Goal: Communication & Community: Answer question/provide support

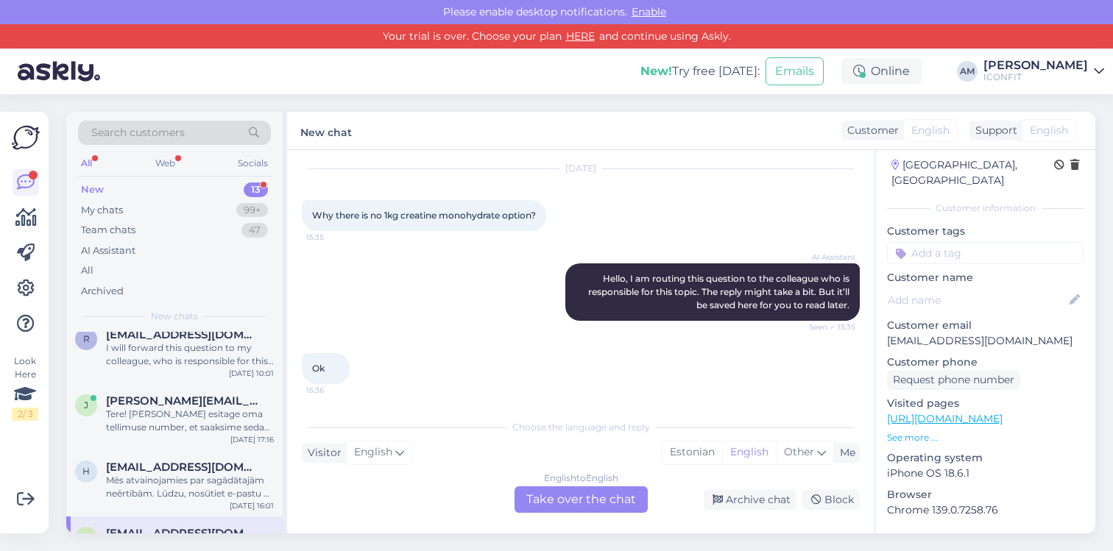
scroll to position [331, 0]
click at [205, 411] on div "Tere! [PERSON_NAME] esitage oma tellimuse number, et saaksime seda kontrollida." at bounding box center [190, 421] width 168 height 26
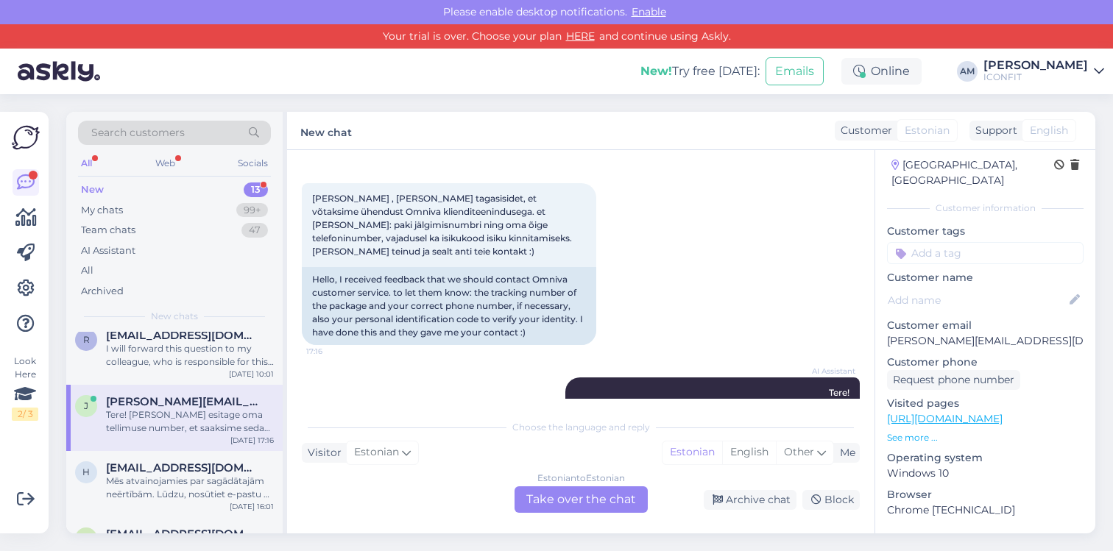
scroll to position [112, 0]
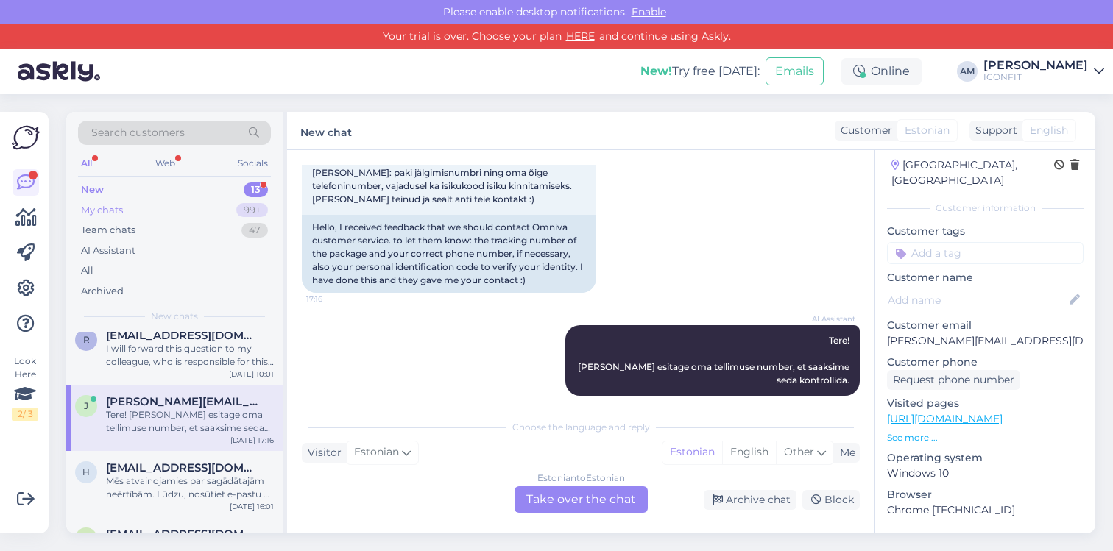
click at [169, 211] on div "My chats 99+" at bounding box center [174, 210] width 193 height 21
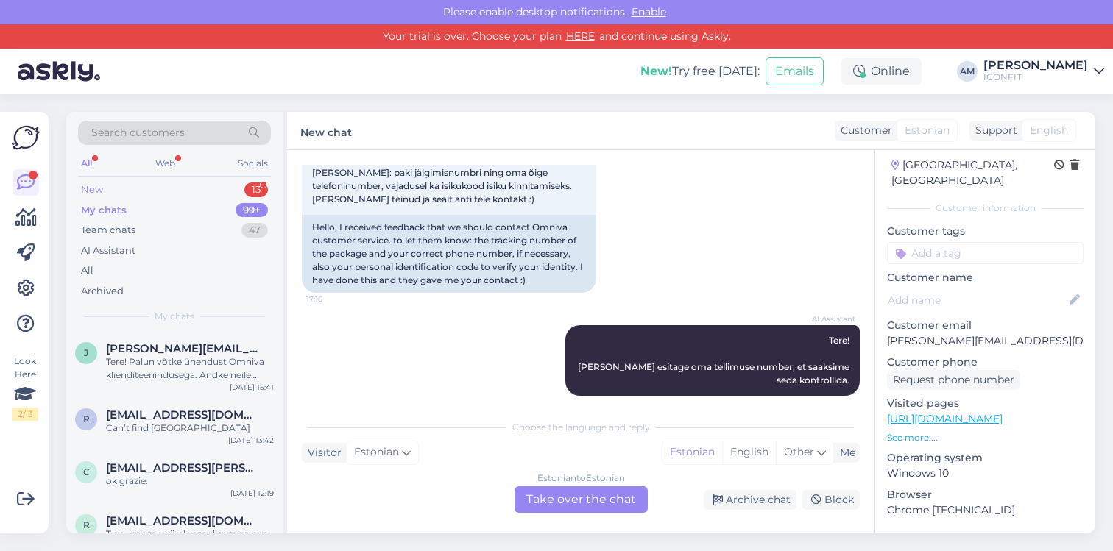
click at [177, 185] on div "New 13" at bounding box center [174, 190] width 193 height 21
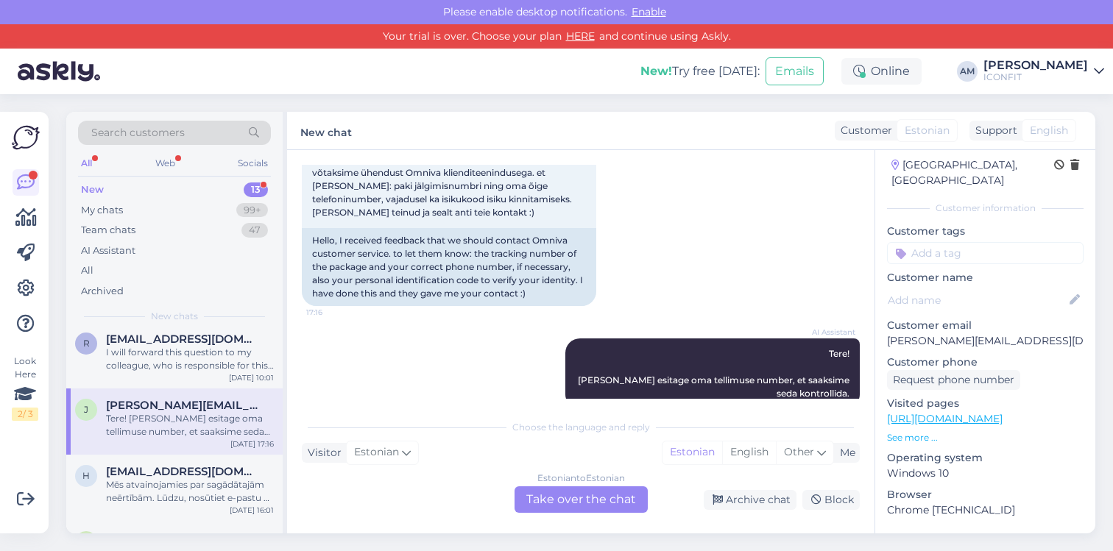
scroll to position [112, 0]
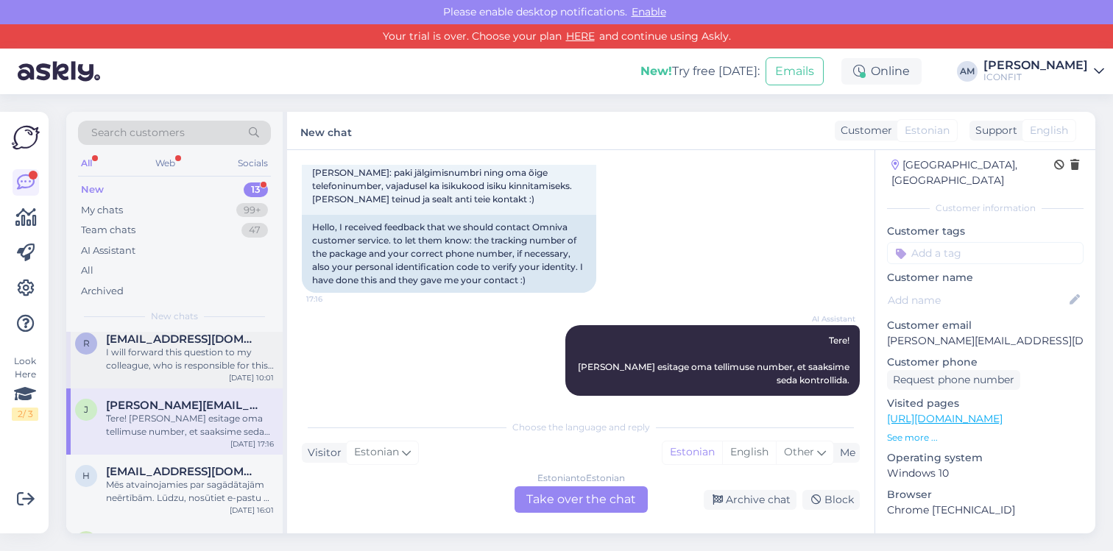
click at [171, 357] on div "I will forward this question to my colleague, who is responsible for this. The …" at bounding box center [190, 359] width 168 height 26
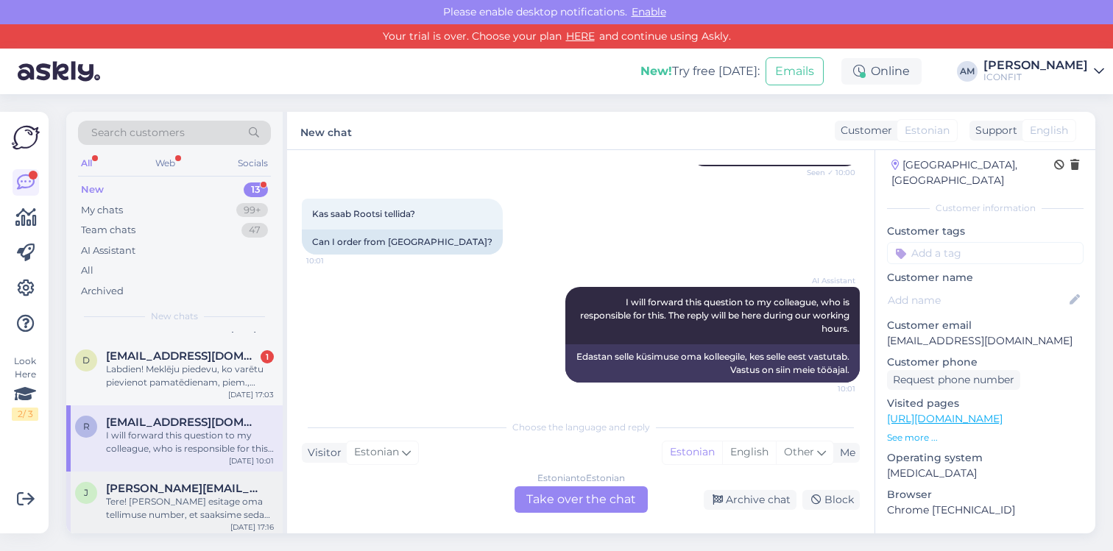
scroll to position [246, 0]
click at [149, 380] on div "Labdien! Meklēju piedevu, ko varētu pievienot pamatēdienam, piem., brokastīs ta…" at bounding box center [190, 374] width 168 height 26
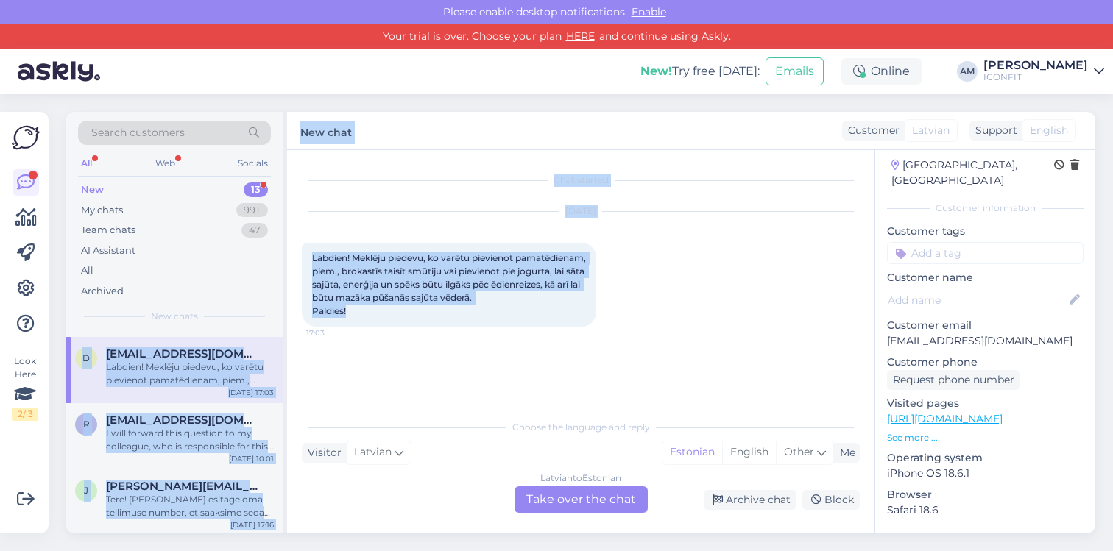
drag, startPoint x: 360, startPoint y: 312, endPoint x: 279, endPoint y: 250, distance: 101.8
click at [279, 250] on div "Search customers All Web Socials New 13 My chats 99+ Team chats 47 AI Assistant…" at bounding box center [580, 323] width 1029 height 422
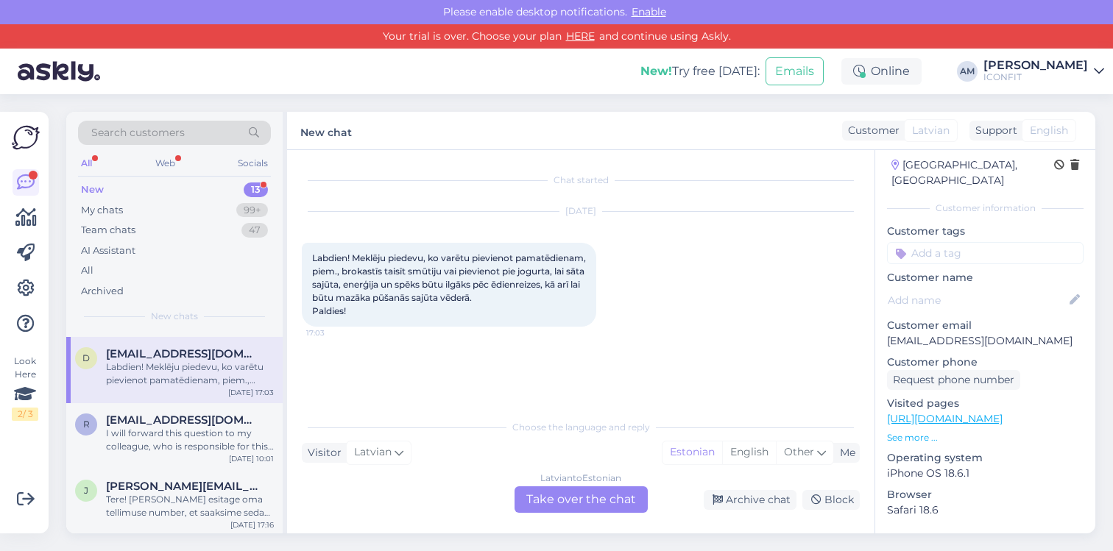
click at [359, 277] on div "Labdien! Meklēju piedevu, ko varētu pievienot pamatēdienam, piem., brokastīs ta…" at bounding box center [449, 285] width 294 height 84
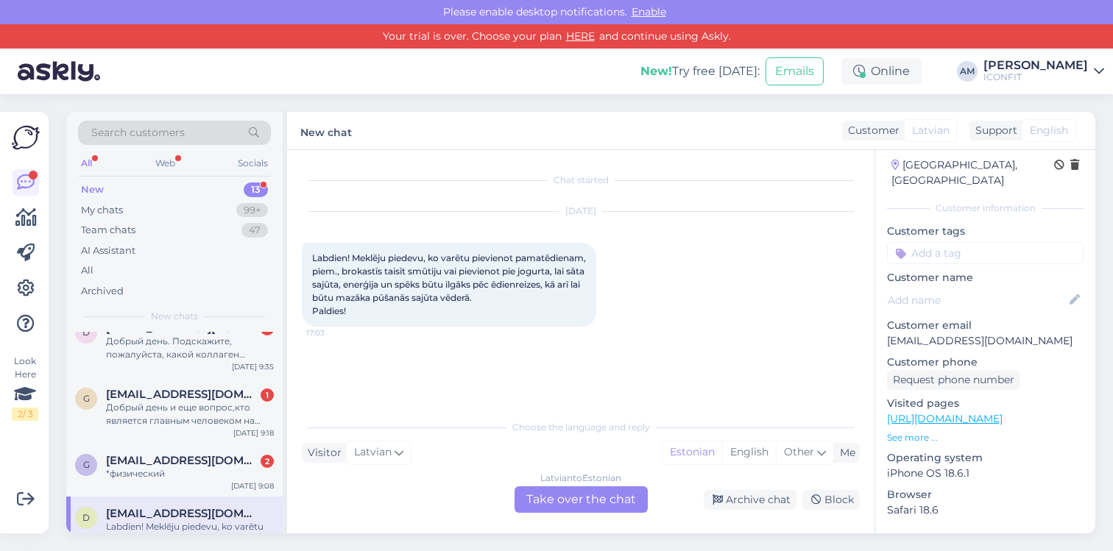
scroll to position [82, 0]
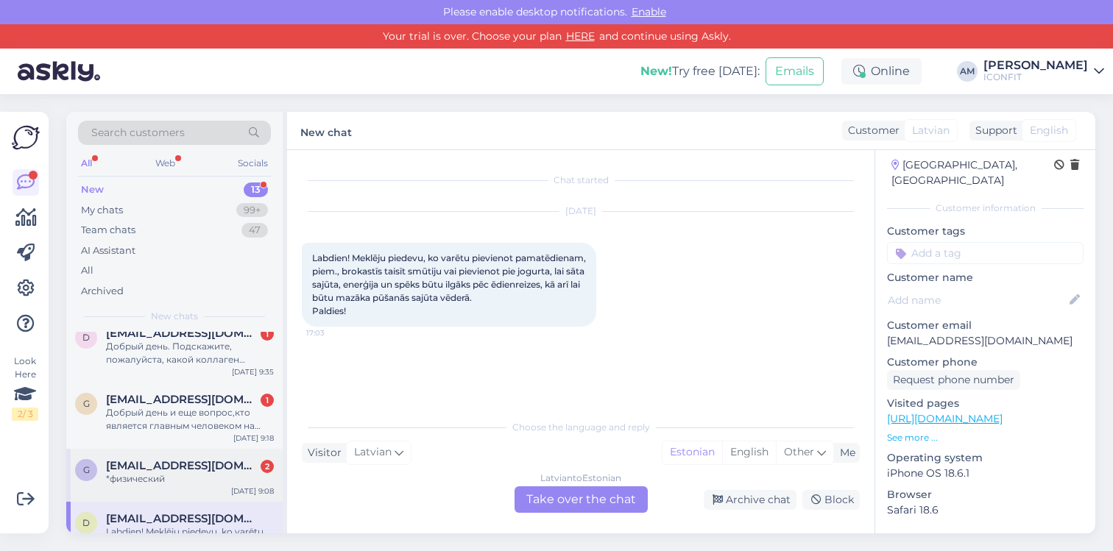
click at [154, 471] on span "[EMAIL_ADDRESS][DOMAIN_NAME]" at bounding box center [182, 465] width 153 height 13
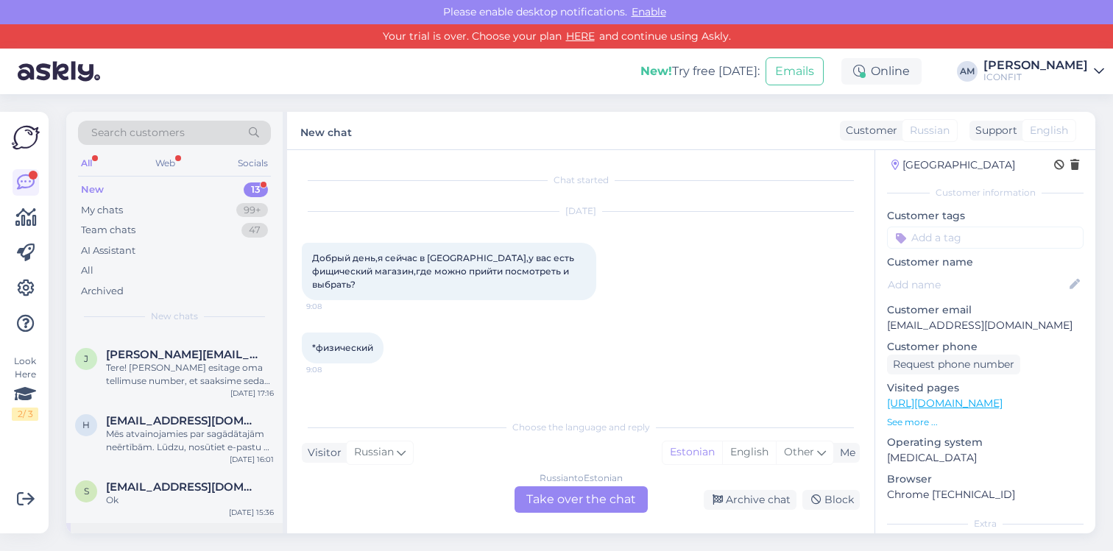
scroll to position [339, 0]
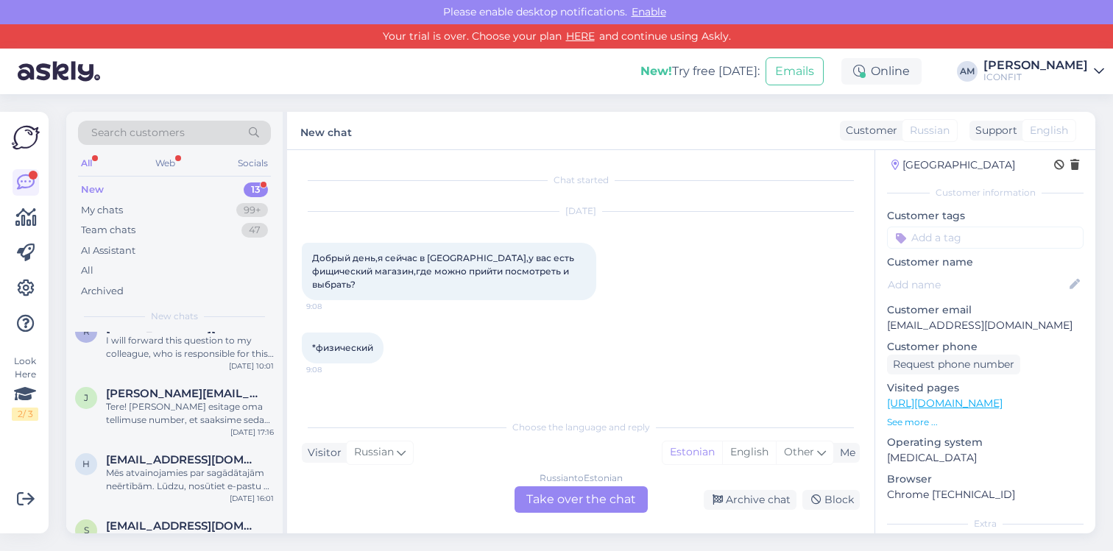
click at [170, 415] on div "Tere! [PERSON_NAME] esitage oma tellimuse number, et saaksime seda kontrollida." at bounding box center [190, 413] width 168 height 26
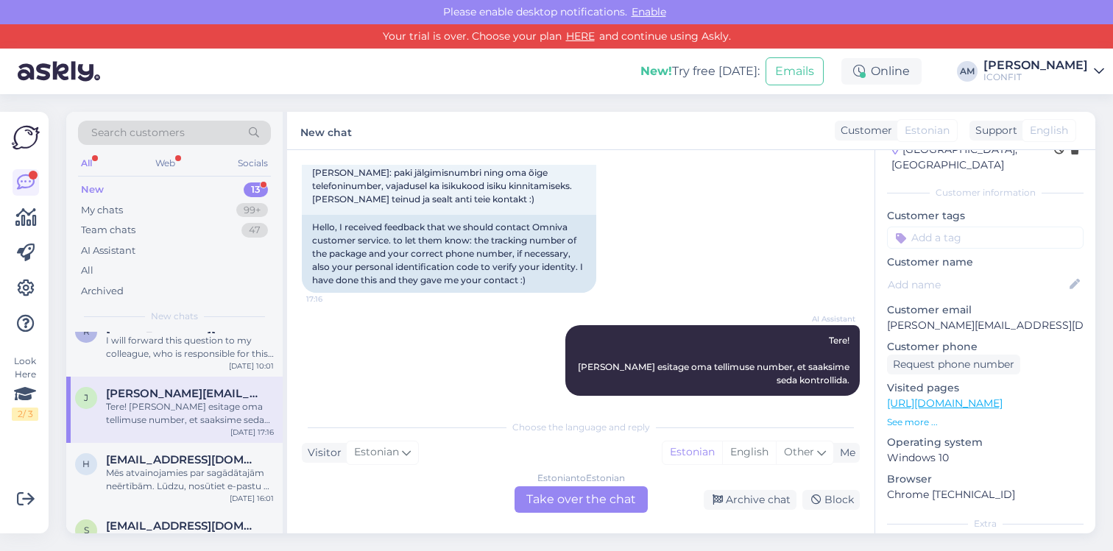
scroll to position [0, 0]
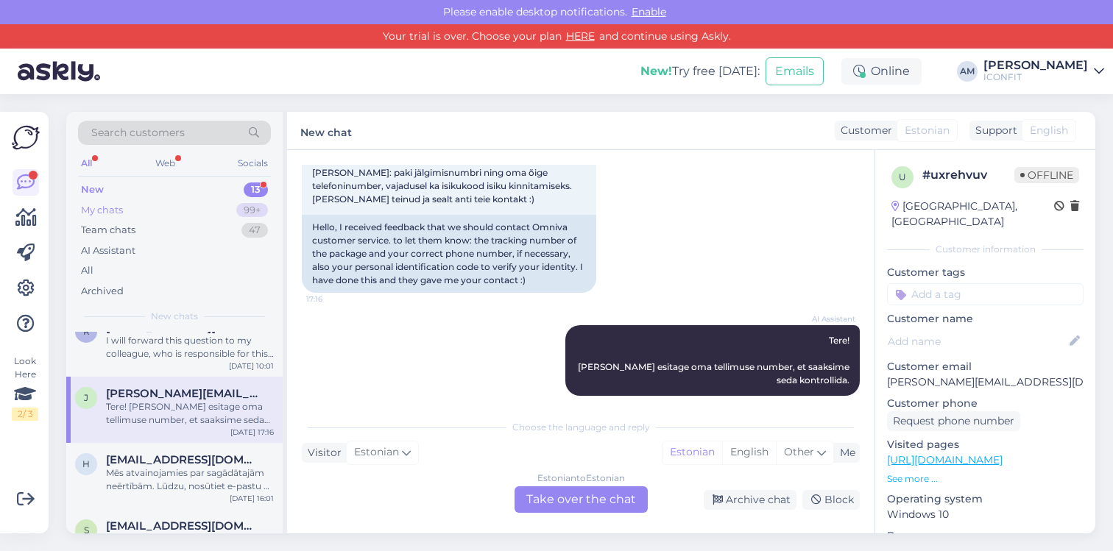
click at [155, 214] on div "My chats 99+" at bounding box center [174, 210] width 193 height 21
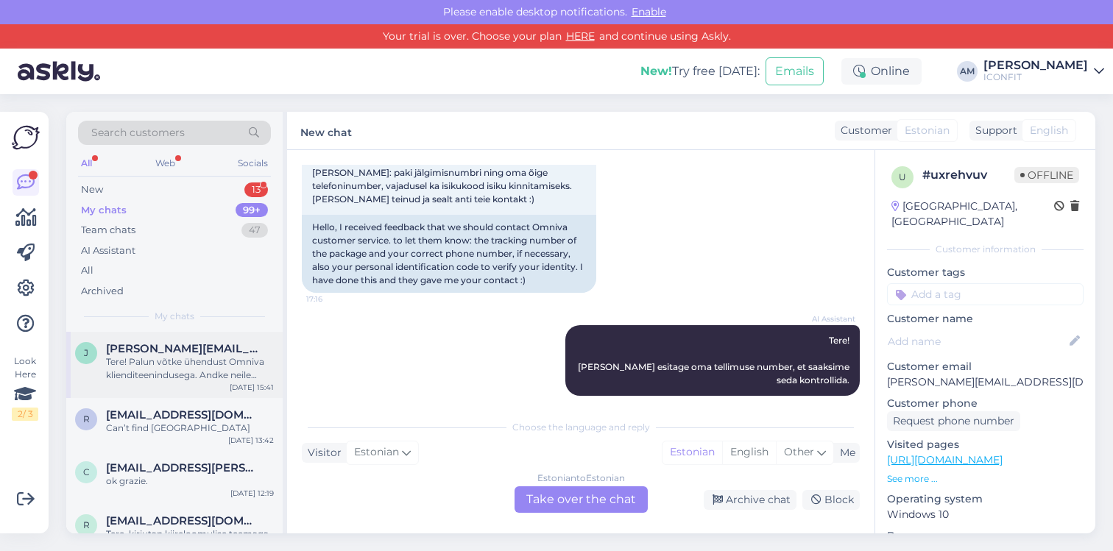
click at [152, 362] on div "Tere! Palun võtke ühendust Omniva klienditeenindusega. Andke neile teada: paki …" at bounding box center [190, 368] width 168 height 26
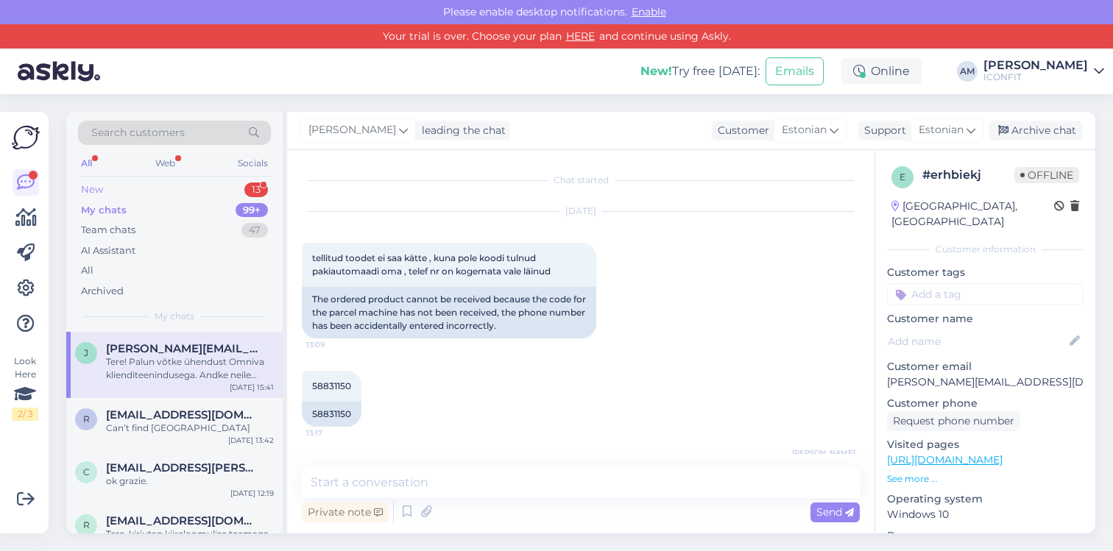
click at [105, 187] on div "New 13" at bounding box center [174, 190] width 193 height 21
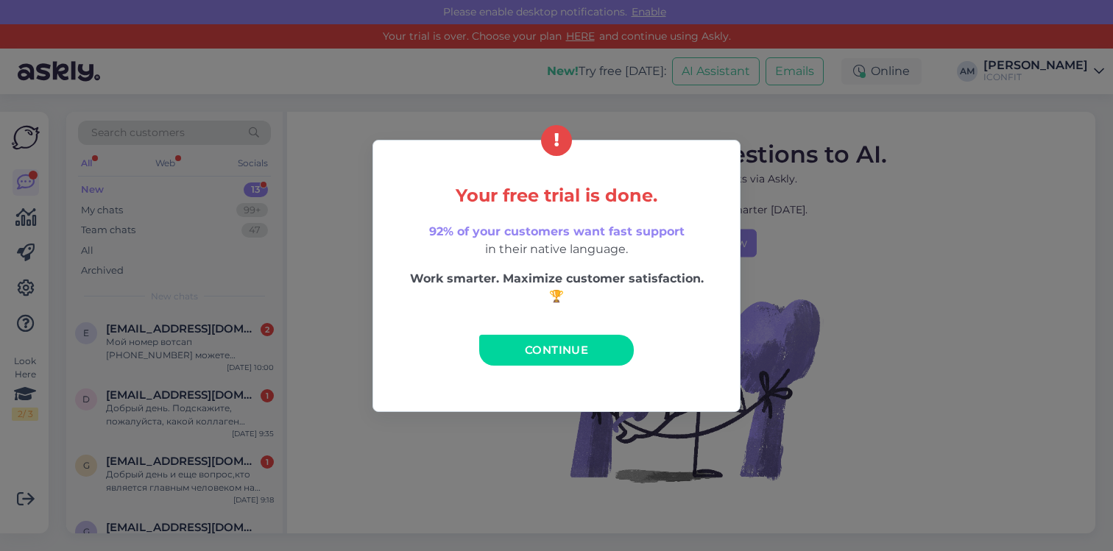
click at [534, 350] on span "Continue" at bounding box center [556, 350] width 63 height 14
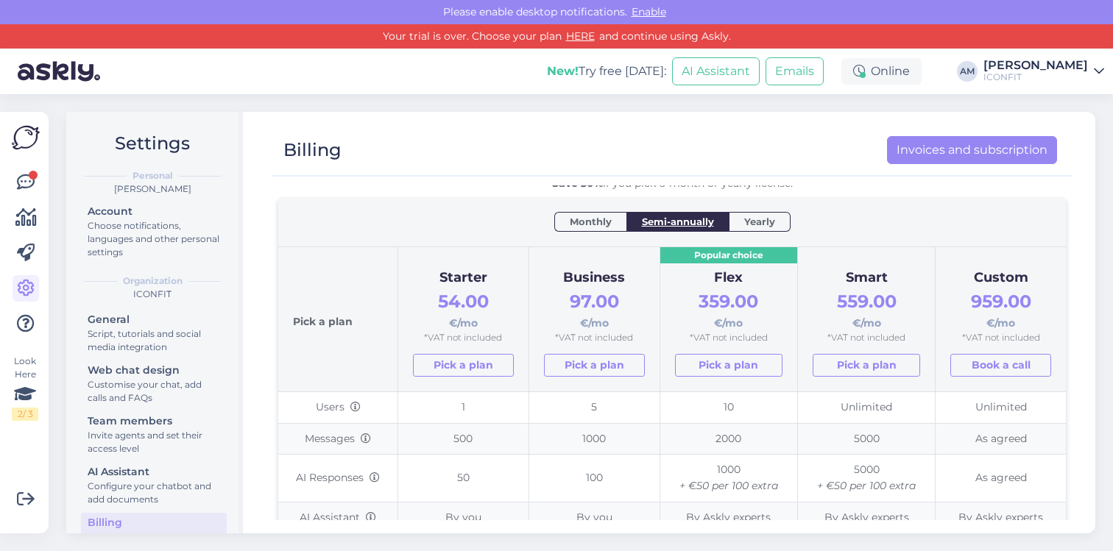
scroll to position [60, 0]
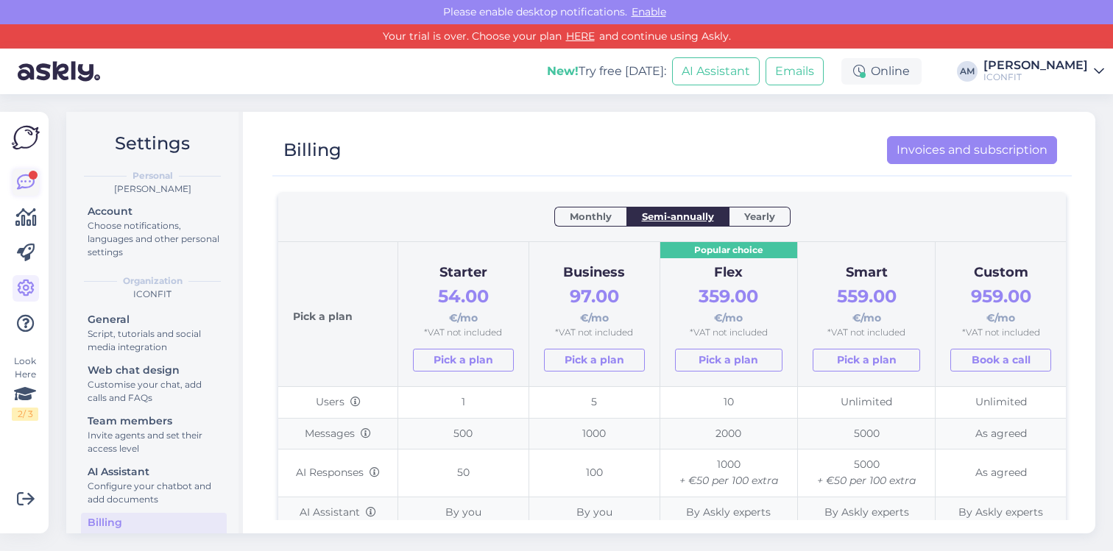
click at [18, 187] on icon at bounding box center [26, 183] width 18 height 18
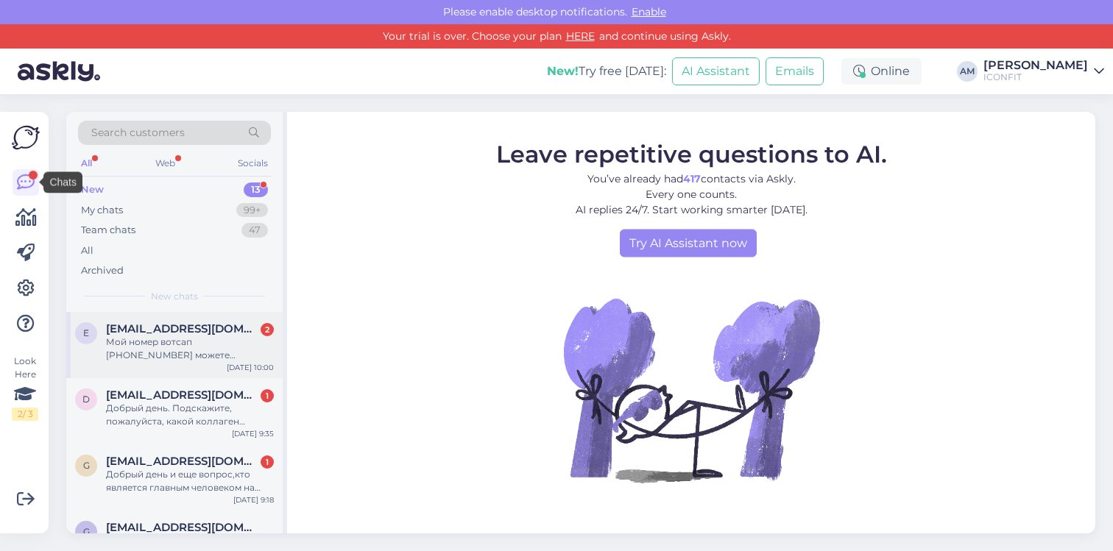
click at [180, 373] on div "e [EMAIL_ADDRESS][DOMAIN_NAME] 2 Мой номер вотсап [PHONE_NUMBER] можете написат…" at bounding box center [174, 345] width 216 height 66
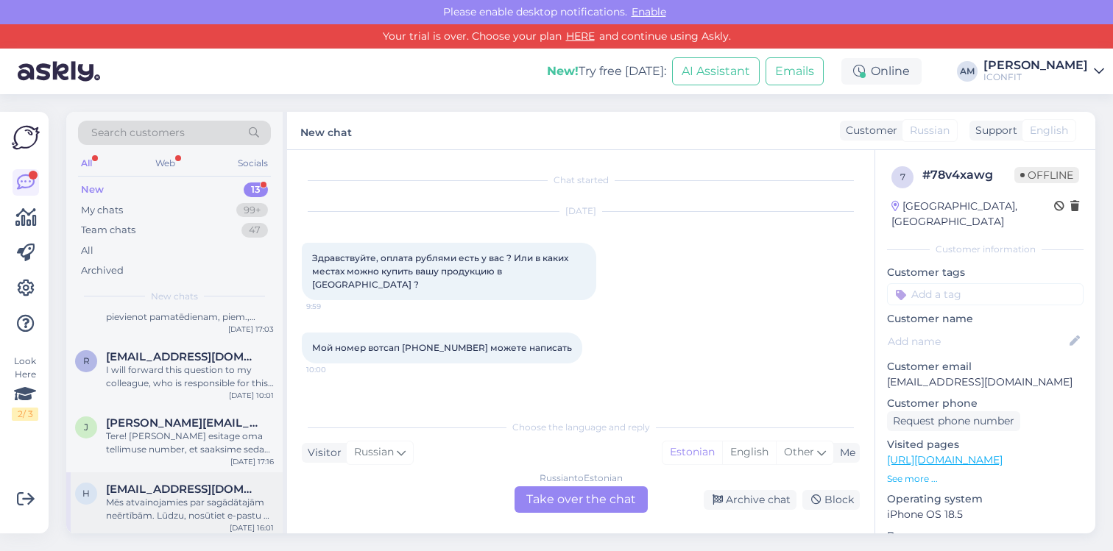
scroll to position [291, 0]
click at [170, 416] on span "[PERSON_NAME][EMAIL_ADDRESS][DOMAIN_NAME]" at bounding box center [182, 421] width 153 height 13
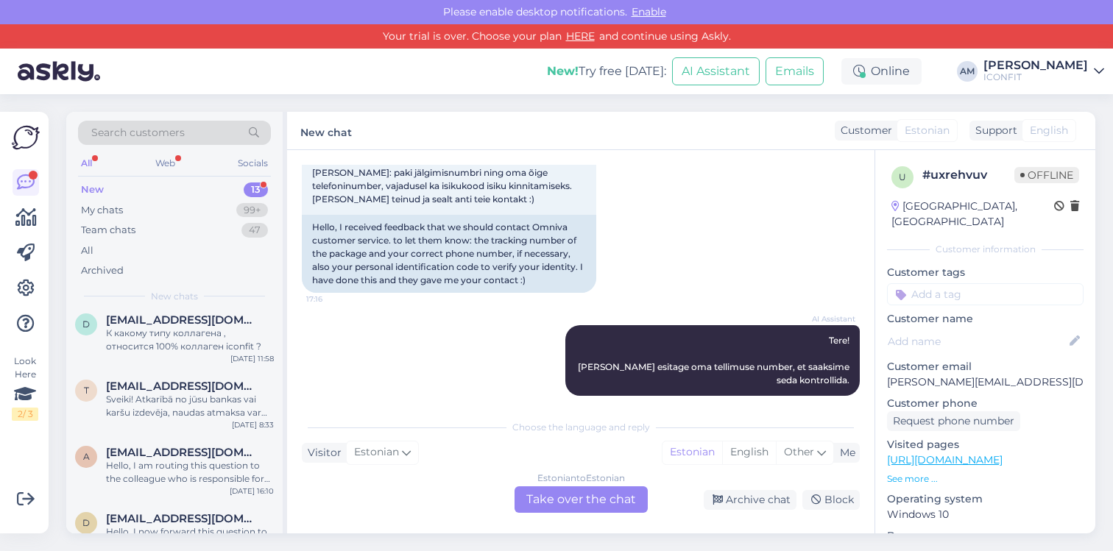
scroll to position [612, 0]
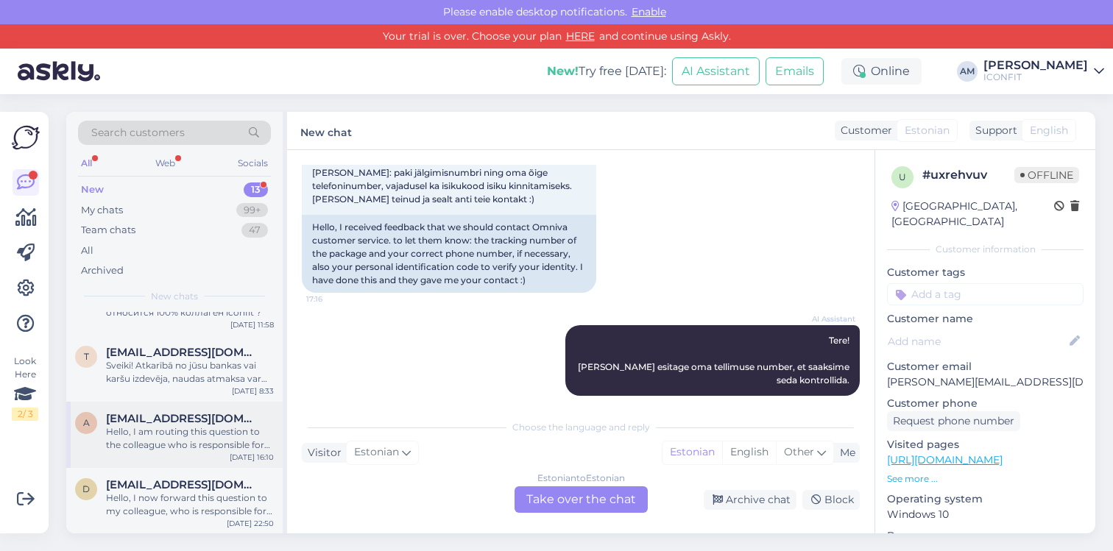
click at [149, 440] on div "Hello, I am routing this question to the colleague who is responsible for this …" at bounding box center [190, 438] width 168 height 26
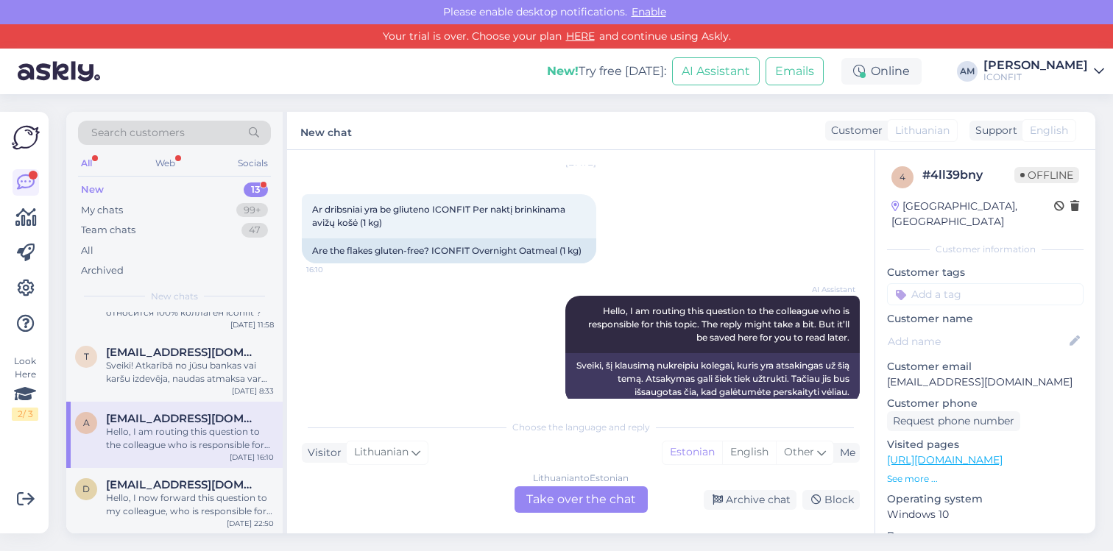
scroll to position [71, 0]
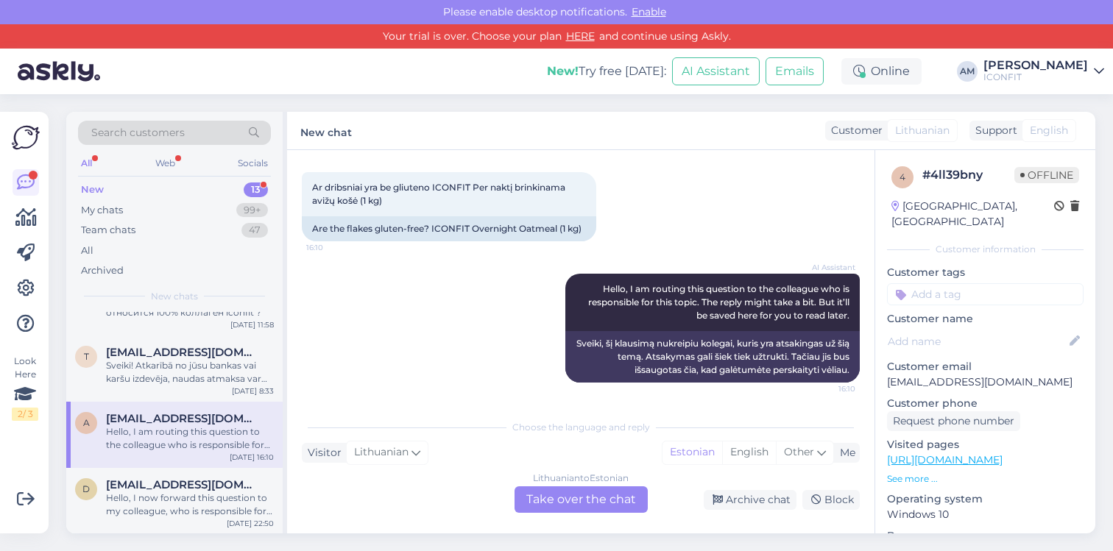
click at [585, 499] on div "Lithuanian to Estonian Take over the chat" at bounding box center [580, 499] width 133 height 26
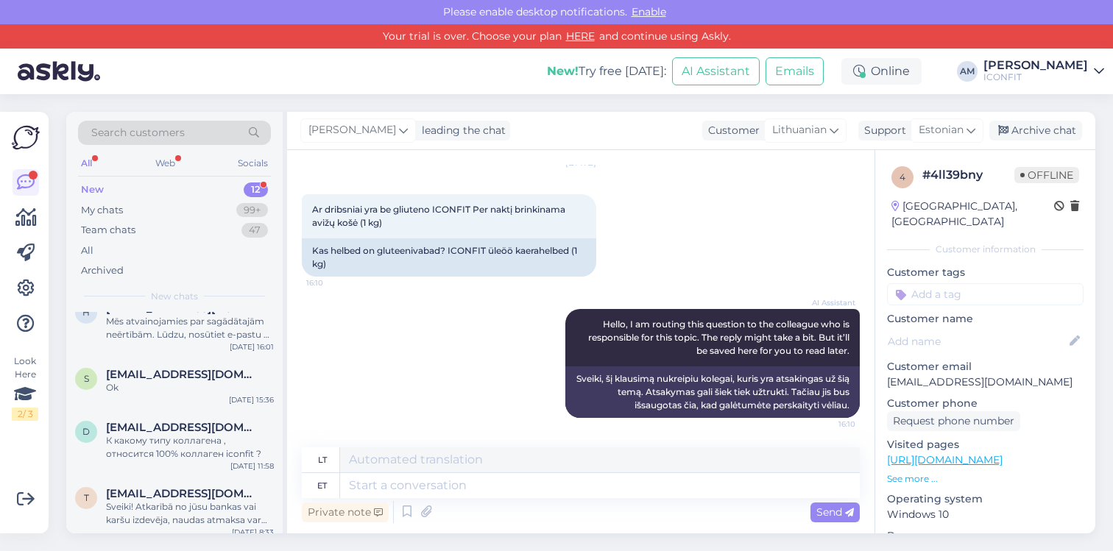
scroll to position [546, 0]
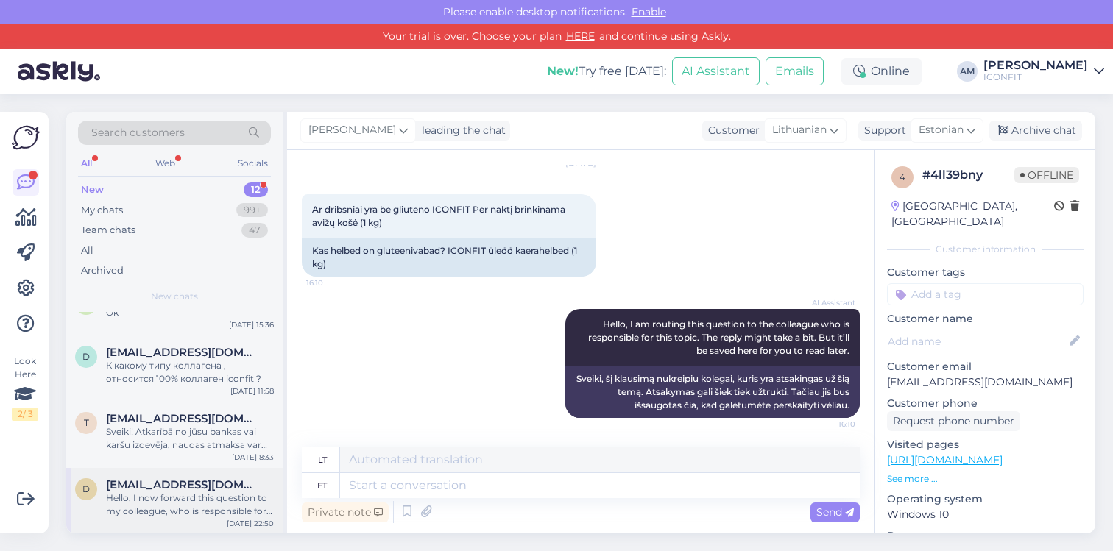
click at [160, 472] on div "d [EMAIL_ADDRESS][DOMAIN_NAME] Hello, I now forward this question to my colleag…" at bounding box center [174, 501] width 216 height 66
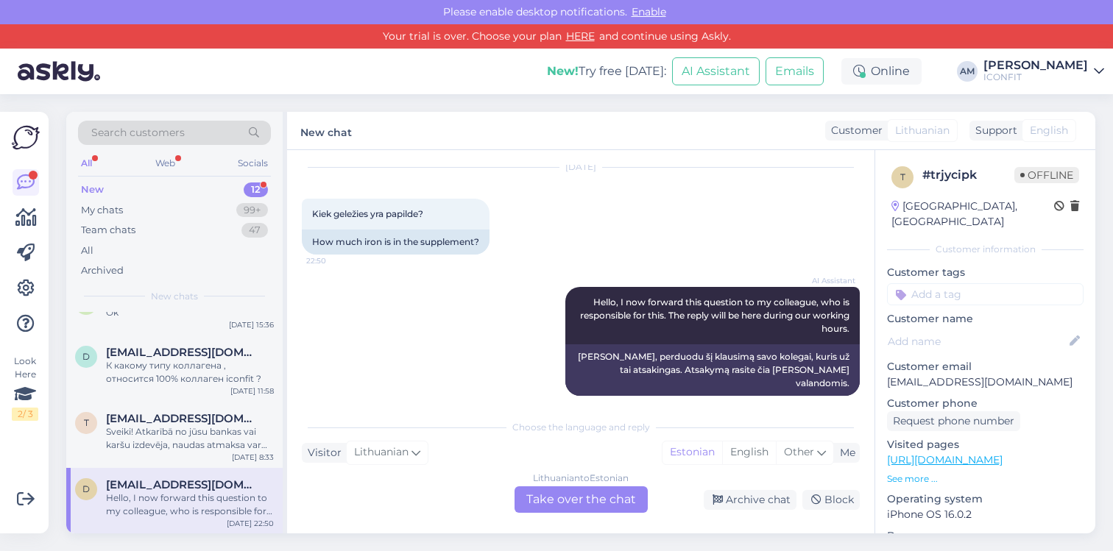
click at [555, 507] on div "Lithuanian to Estonian Take over the chat" at bounding box center [580, 499] width 133 height 26
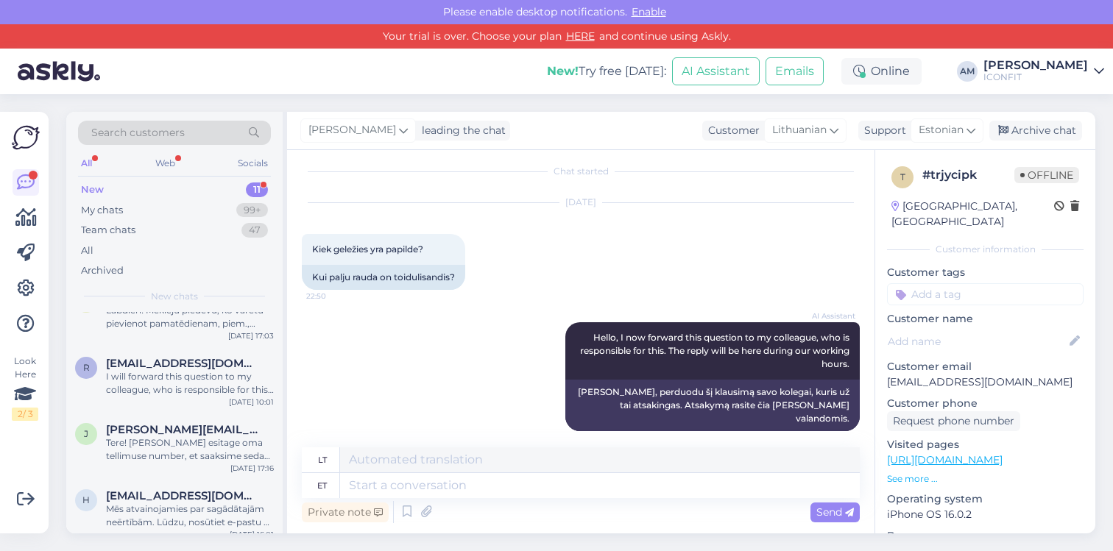
scroll to position [480, 0]
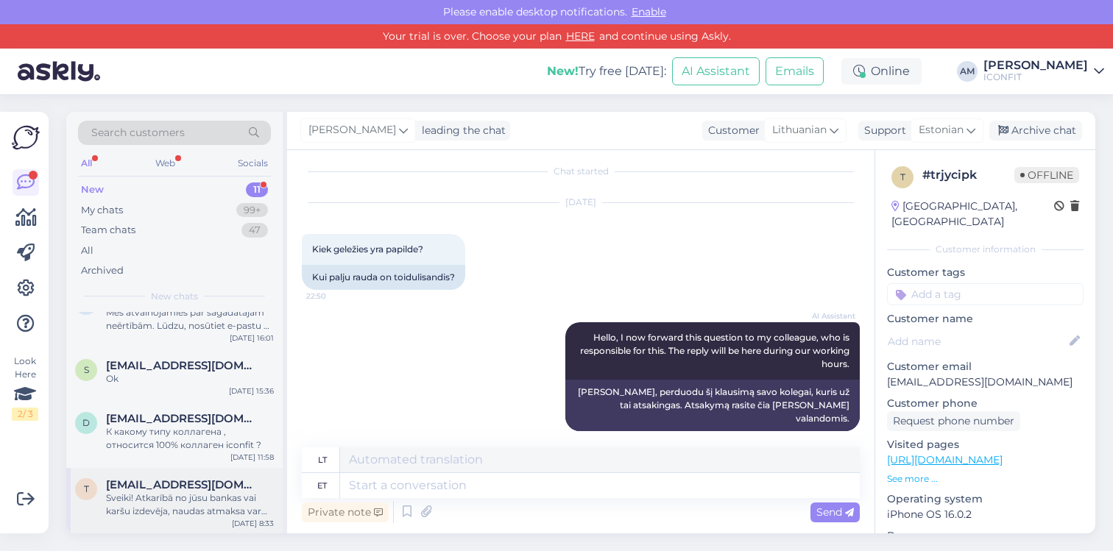
click at [189, 497] on div "Sveiki! Atkarībā no jūsu bankas vai karšu izdevēja, naudas atmaksa var ilgt līd…" at bounding box center [190, 505] width 168 height 26
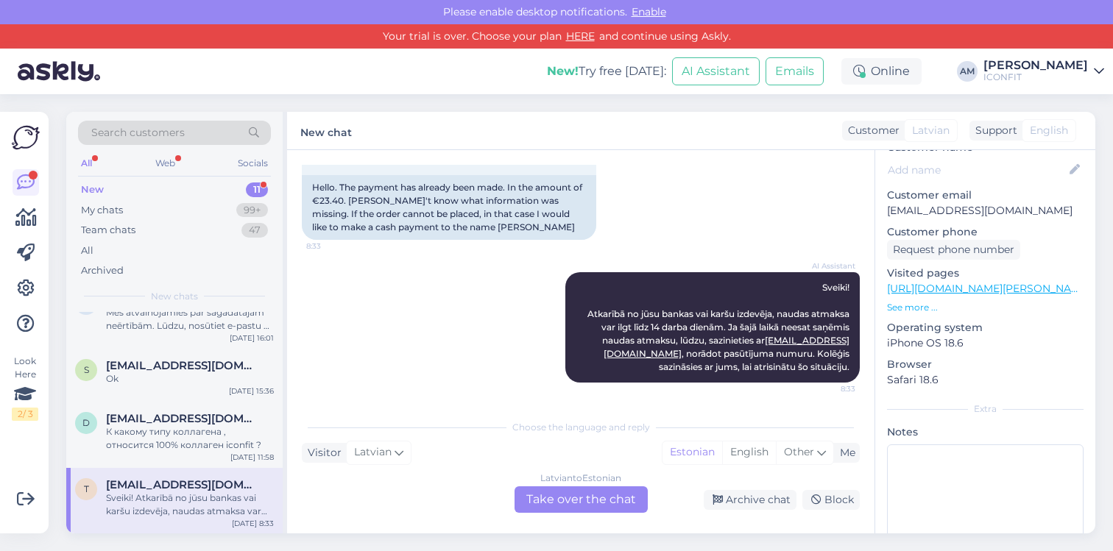
scroll to position [221, 0]
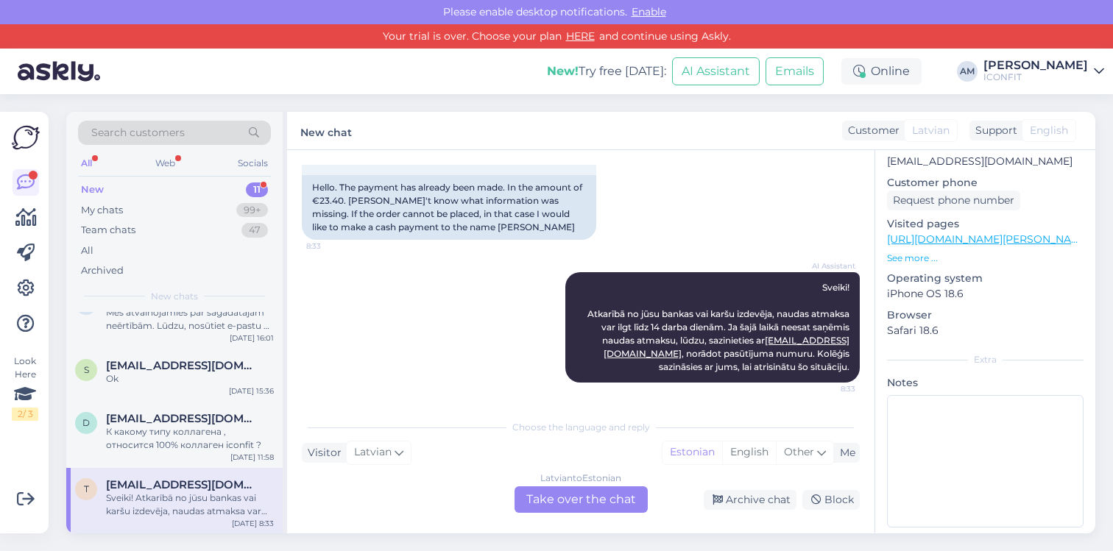
click at [578, 497] on div "[DEMOGRAPHIC_DATA] to Estonian Take over the chat" at bounding box center [580, 499] width 133 height 26
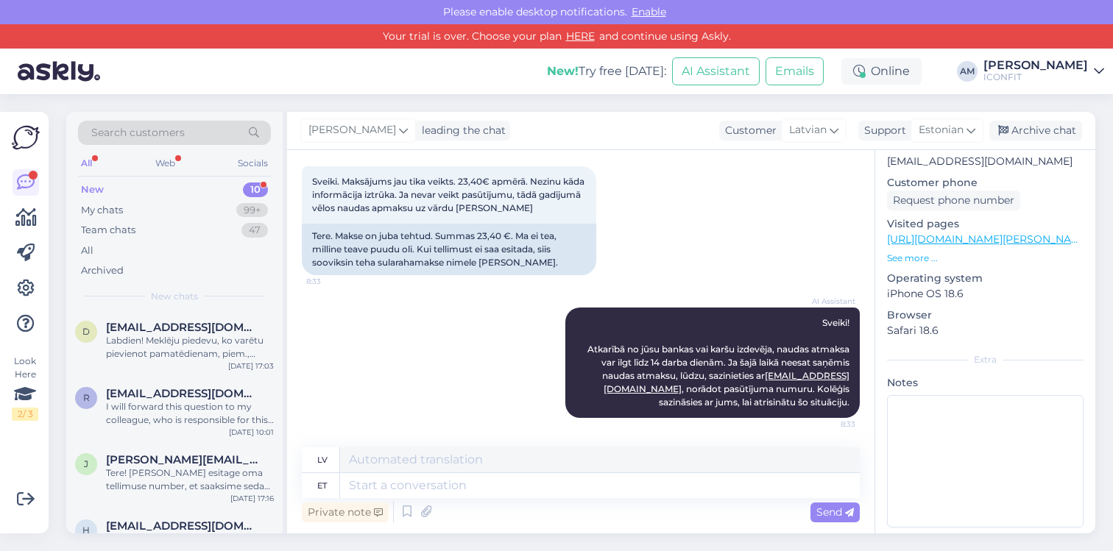
scroll to position [414, 0]
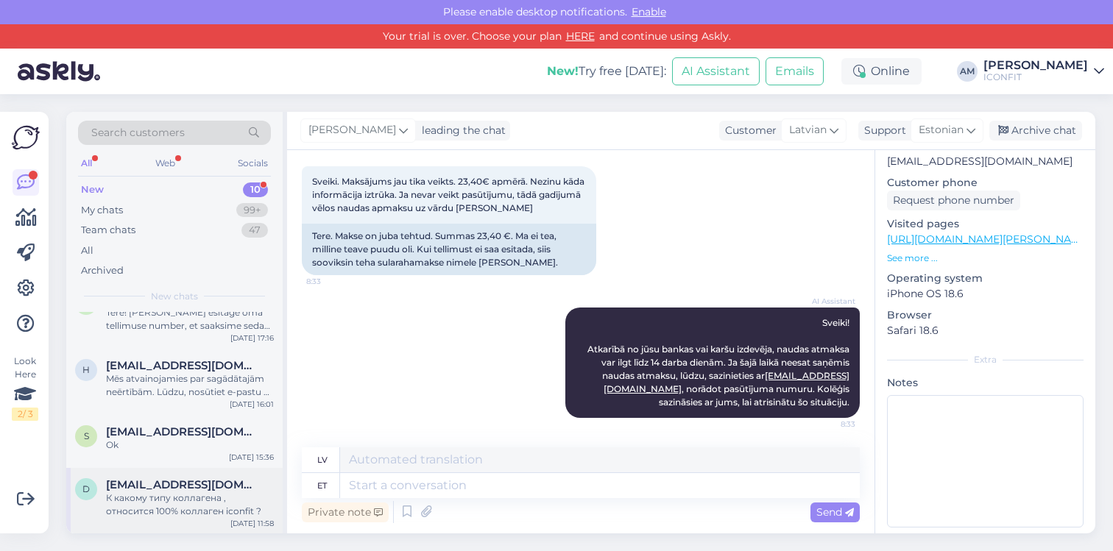
click at [185, 498] on div "К какому типу коллагена , относится 100% коллаген iconfit ?" at bounding box center [190, 505] width 168 height 26
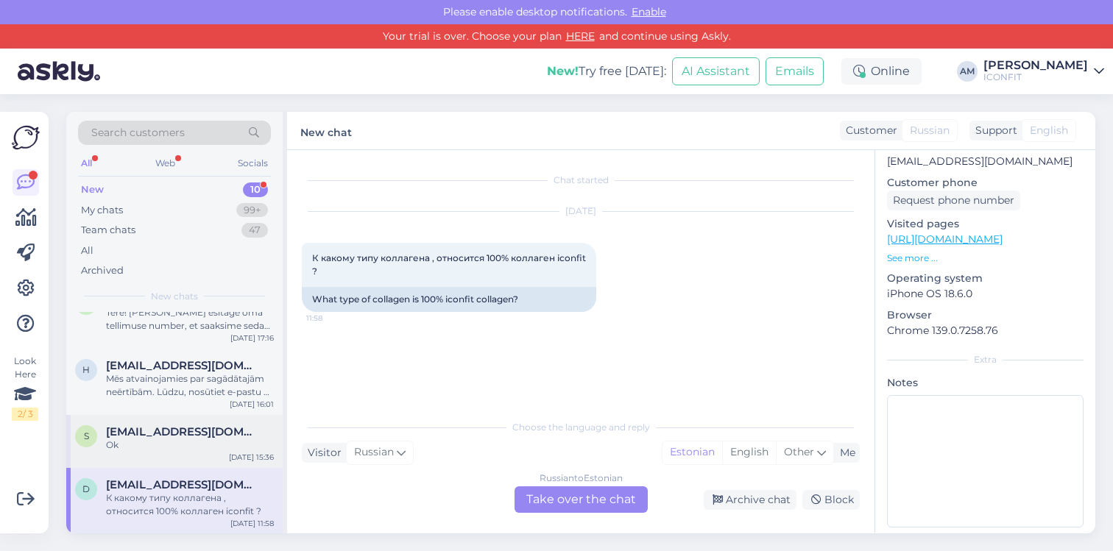
click at [207, 436] on span "[EMAIL_ADDRESS][DOMAIN_NAME]" at bounding box center [182, 431] width 153 height 13
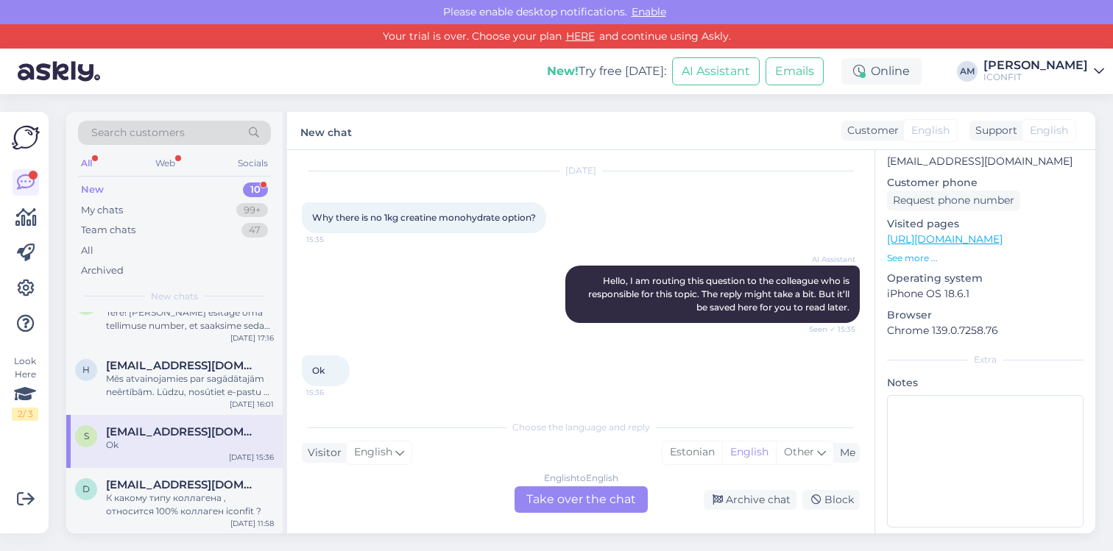
scroll to position [44, 0]
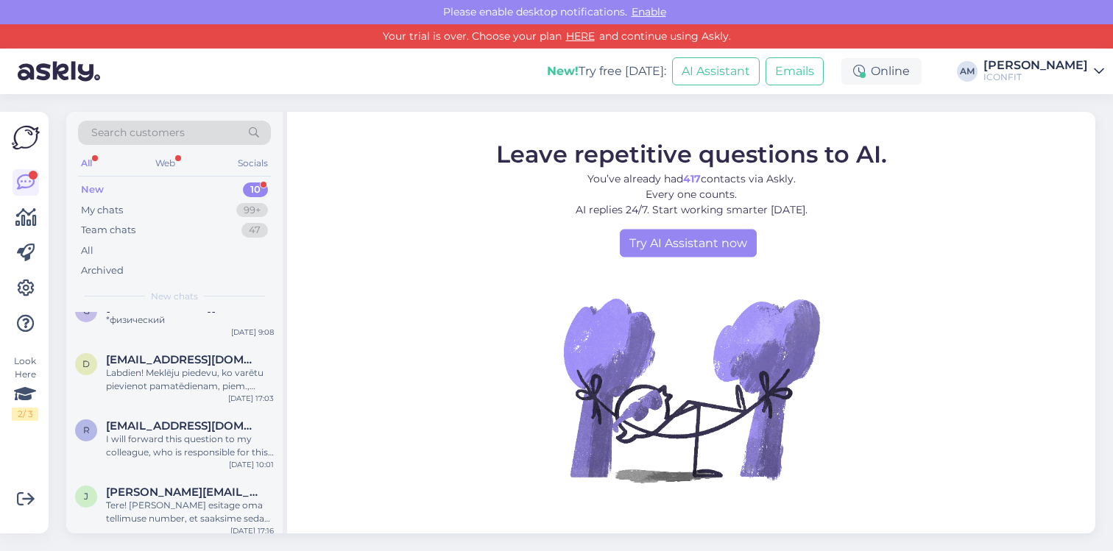
scroll to position [414, 0]
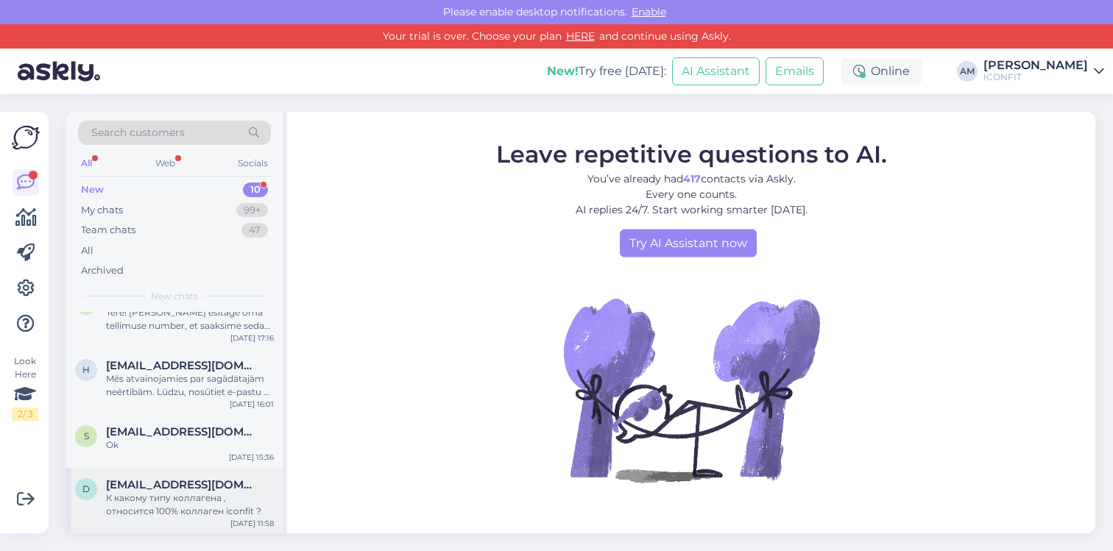
click at [227, 528] on div "d denizzok@mail.ru К какому типу коллагена , относится 100% коллаген iconfit ? …" at bounding box center [174, 501] width 216 height 66
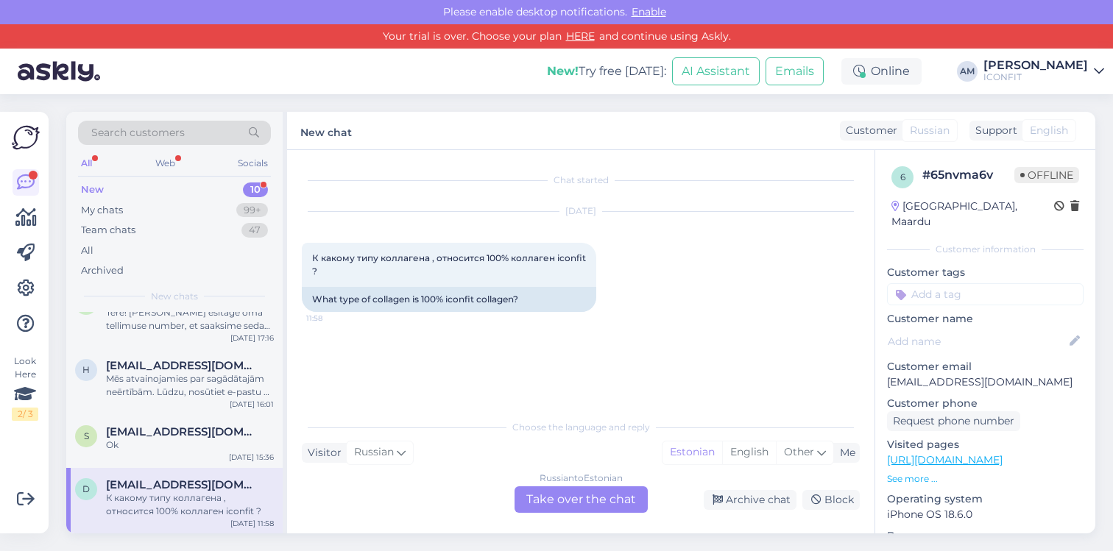
click at [539, 496] on div "Russian to Estonian Take over the chat" at bounding box center [580, 499] width 133 height 26
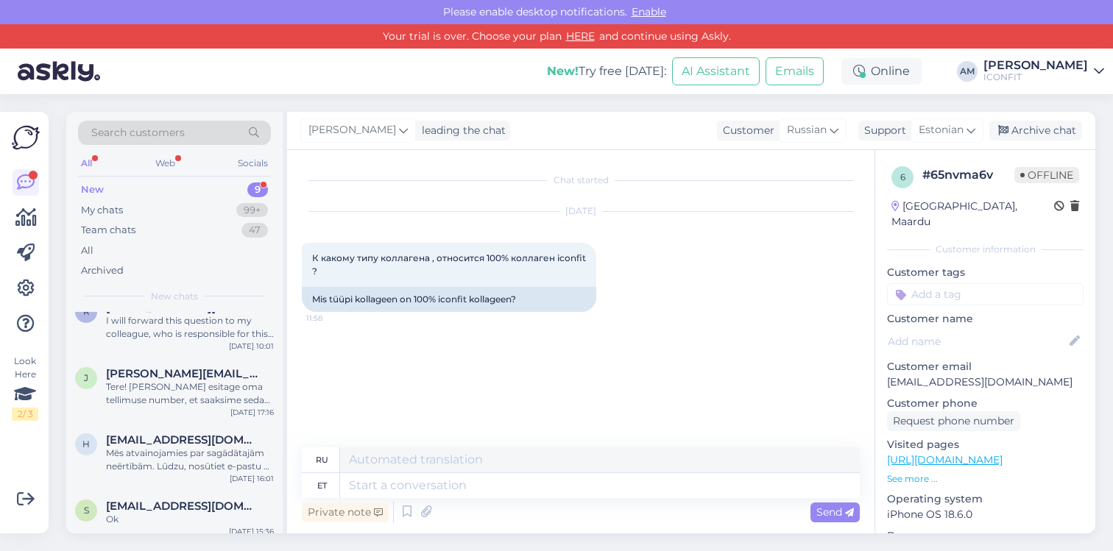
scroll to position [347, 0]
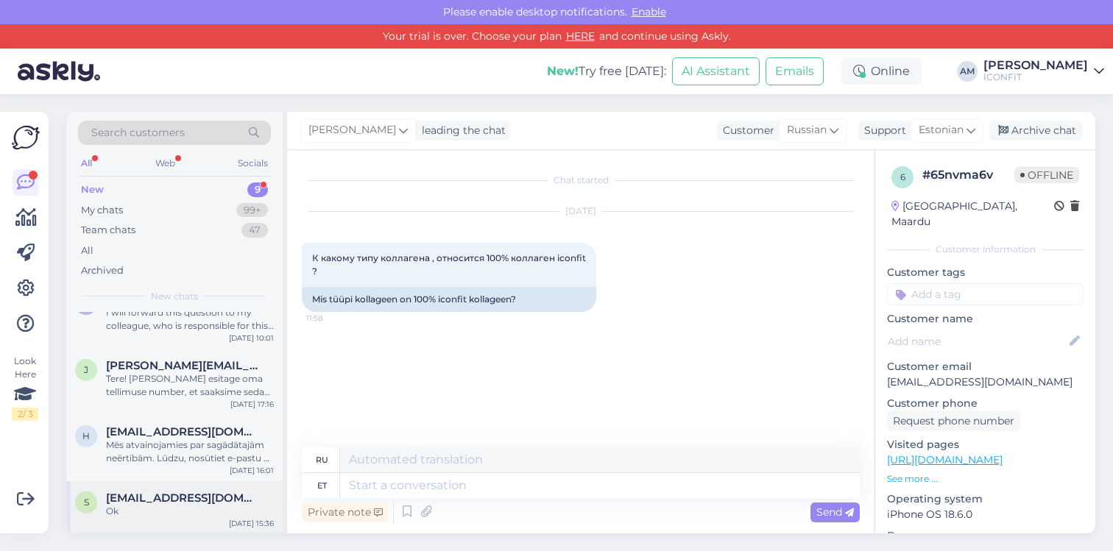
click at [203, 512] on div "Ok" at bounding box center [190, 511] width 168 height 13
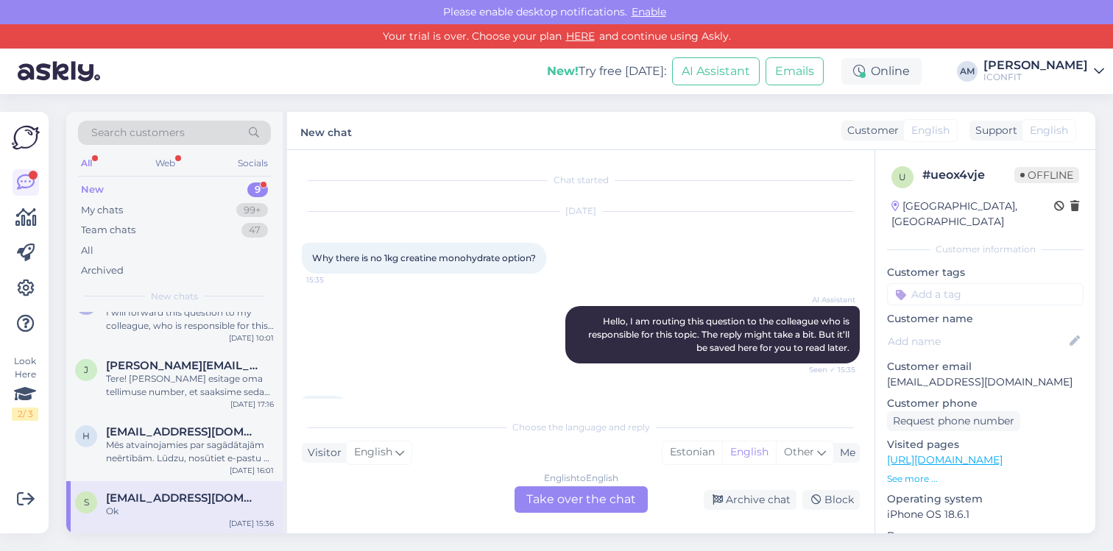
scroll to position [44, 0]
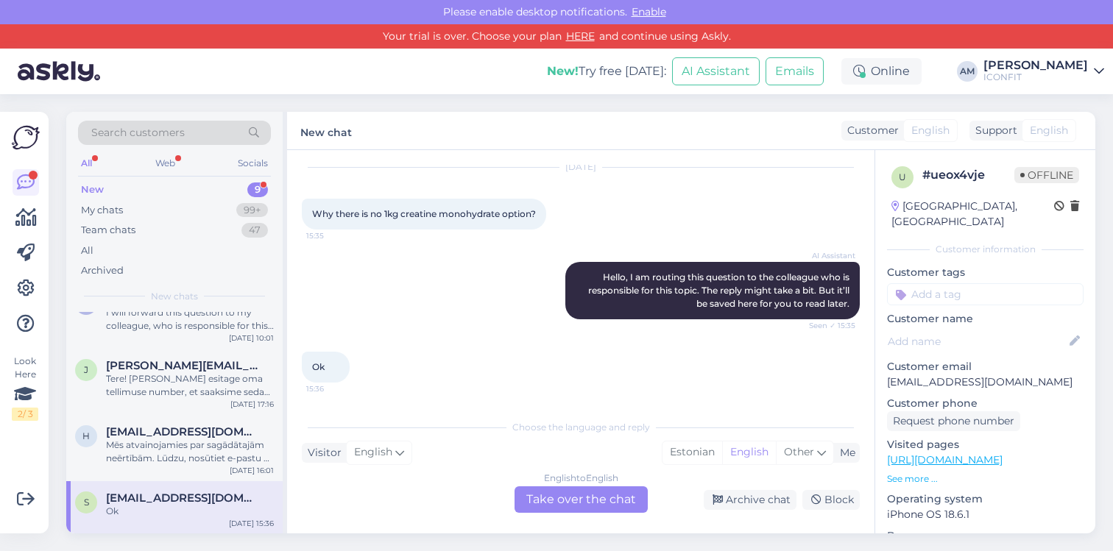
click at [556, 492] on div "English to English Take over the chat" at bounding box center [580, 499] width 133 height 26
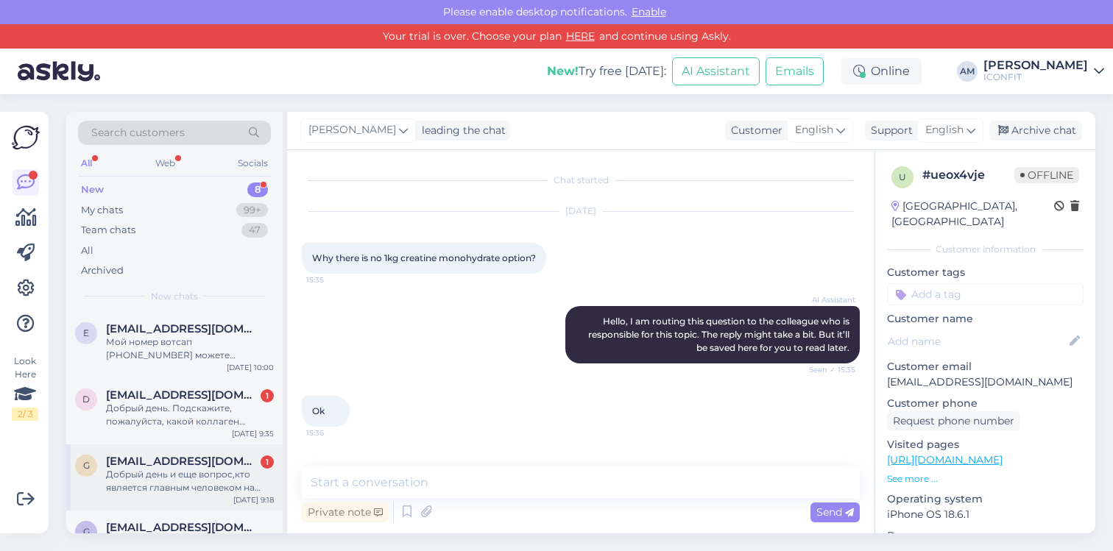
scroll to position [294, 0]
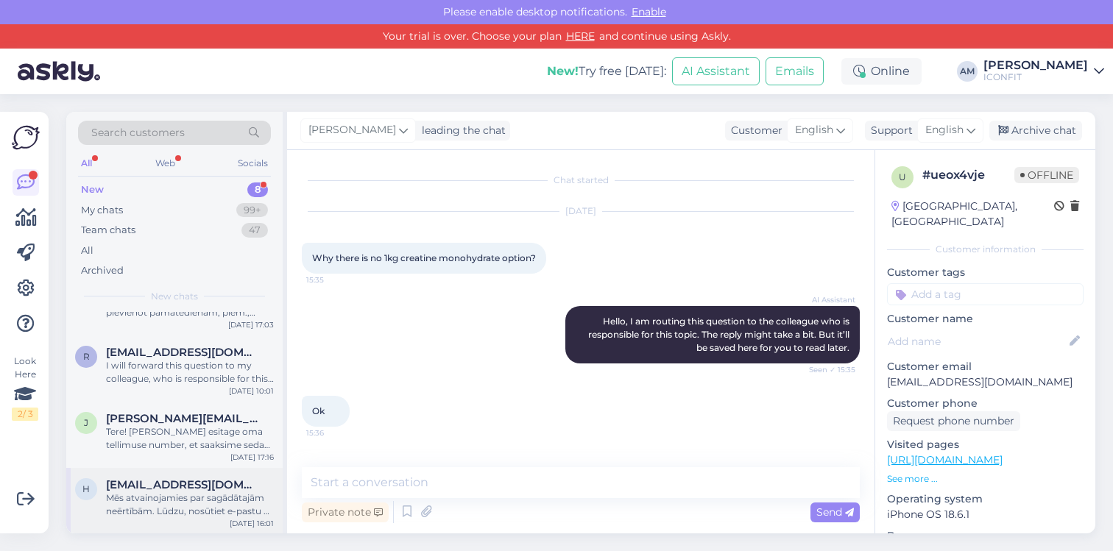
click at [164, 501] on div "Mēs atvainojamies par sagādātajām neērtībām. Lūdzu, nosūtiet e-pastu uz [EMAIL_…" at bounding box center [190, 505] width 168 height 26
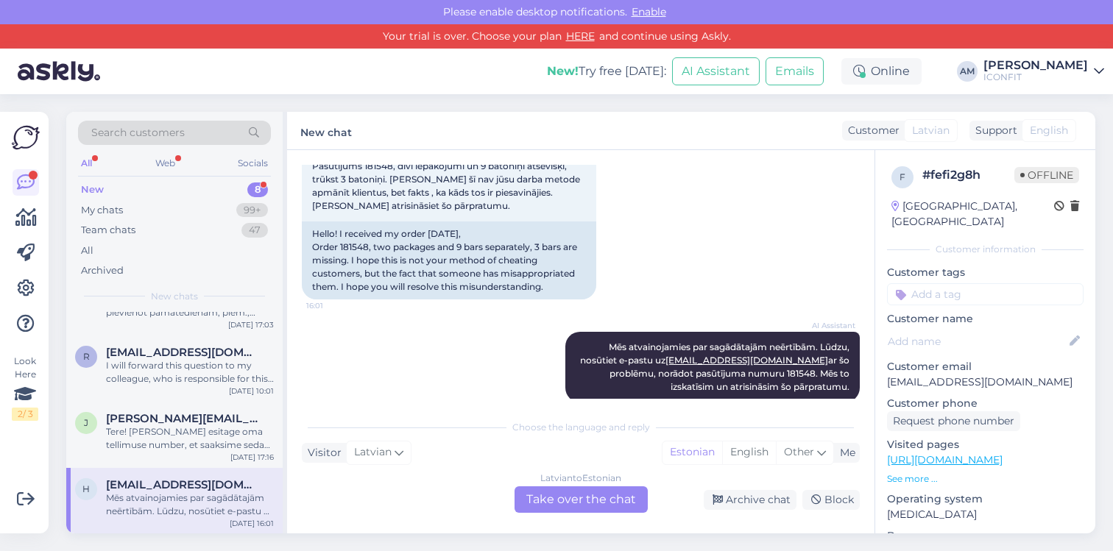
scroll to position [290, 0]
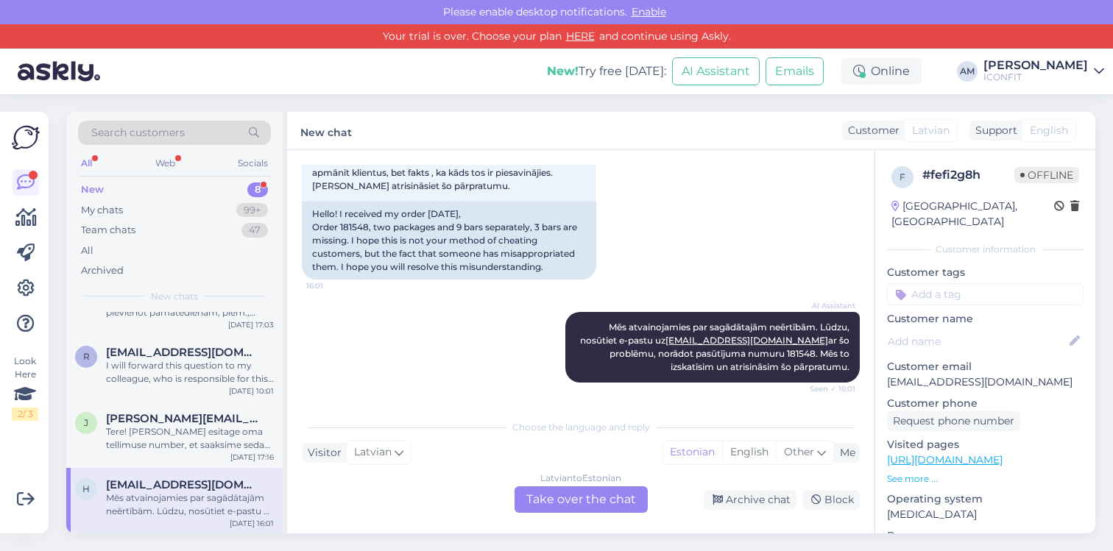
click at [547, 498] on div "[DEMOGRAPHIC_DATA] to Estonian Take over the chat" at bounding box center [580, 499] width 133 height 26
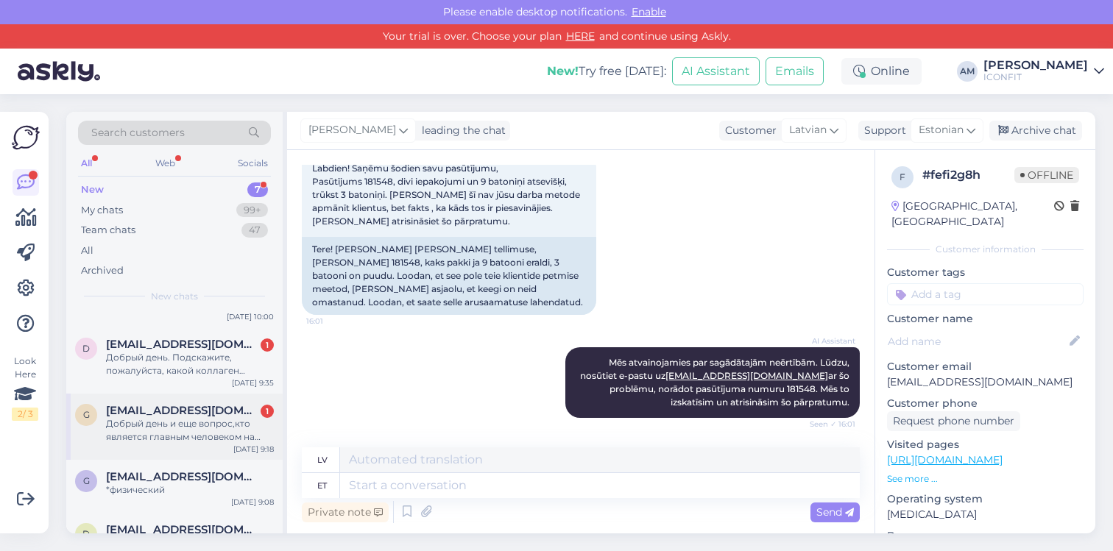
scroll to position [228, 0]
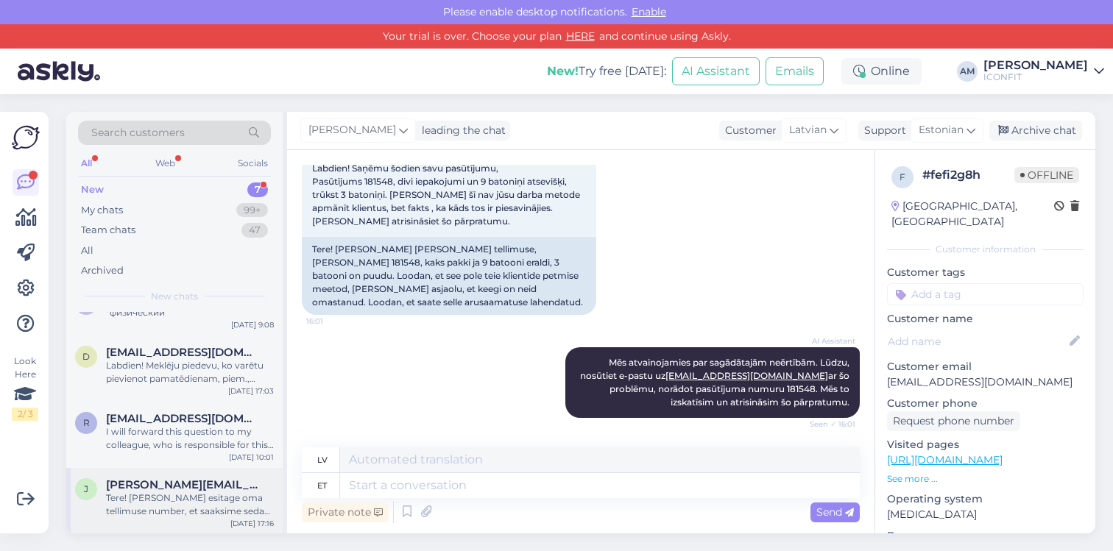
click at [170, 501] on div "Tere! [PERSON_NAME] esitage oma tellimuse number, et saaksime seda kontrollida." at bounding box center [190, 505] width 168 height 26
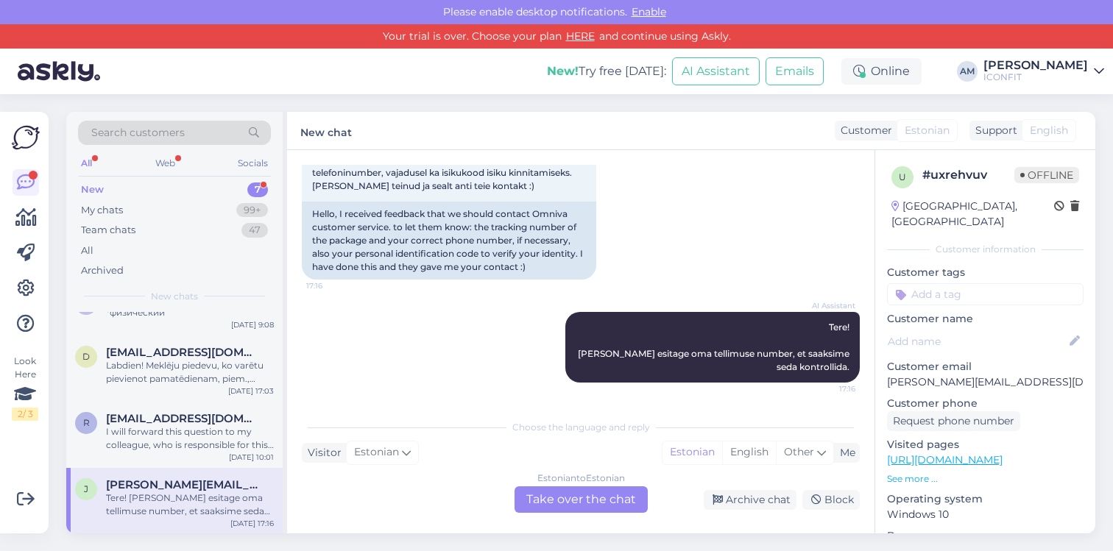
scroll to position [112, 0]
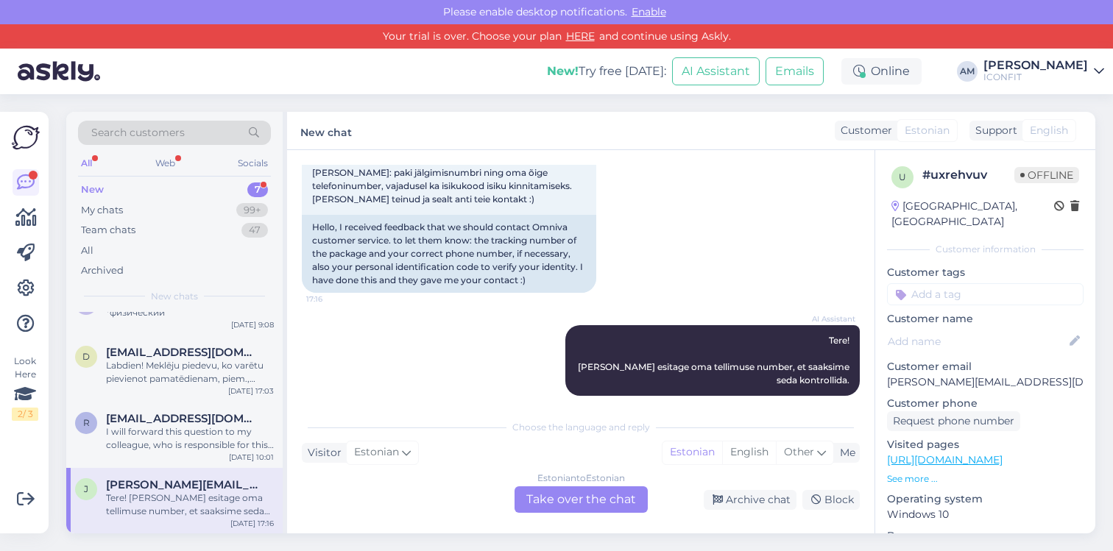
click at [548, 513] on div "Chat started Aug 22 2025 Tere , Sain tagasisidet, et võtaksime ühendust Omniva …" at bounding box center [580, 341] width 587 height 383
click at [552, 499] on div "Estonian to Estonian Take over the chat" at bounding box center [580, 499] width 133 height 26
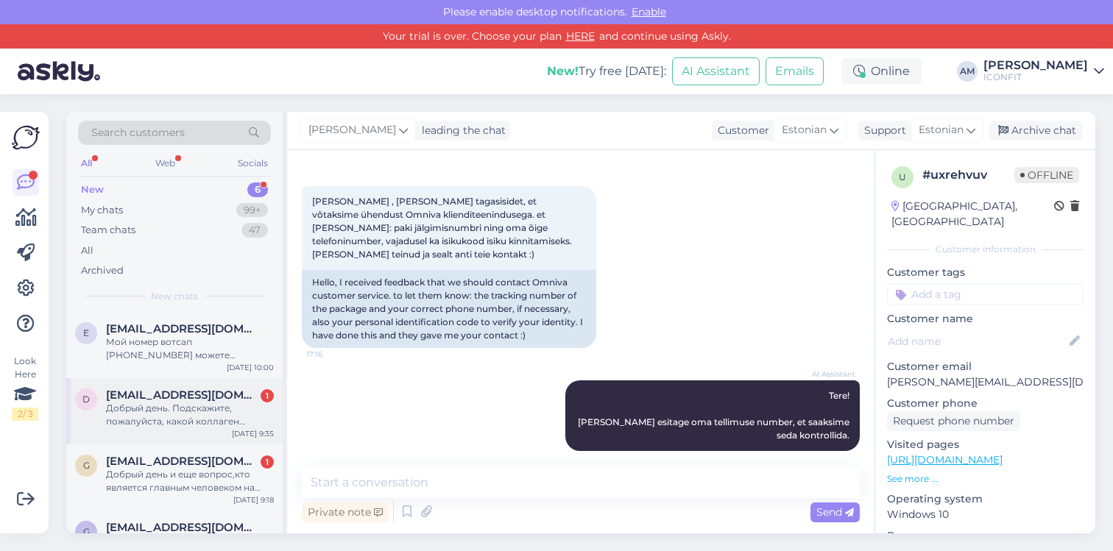
scroll to position [162, 0]
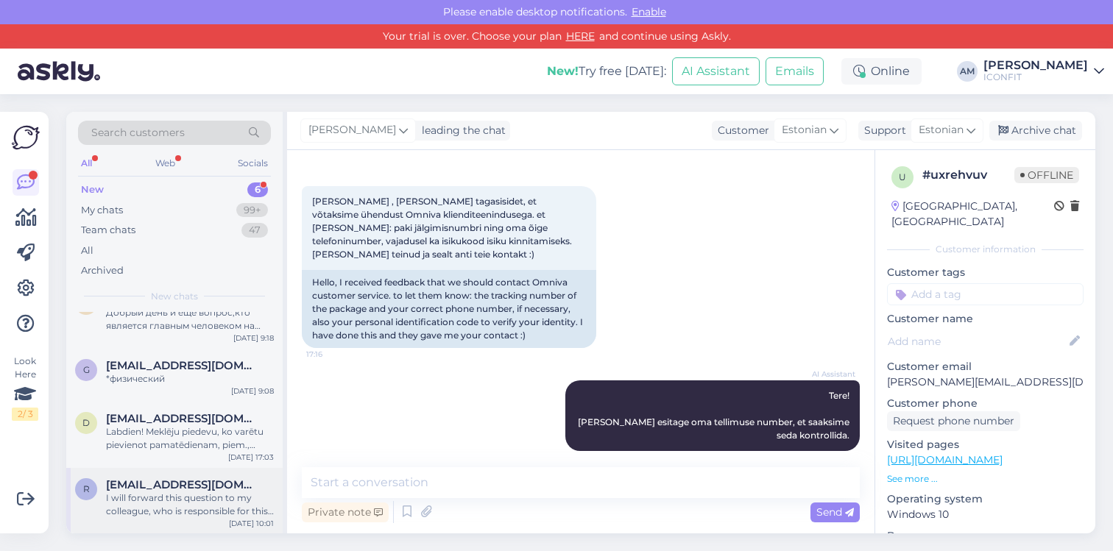
click at [171, 488] on span "[EMAIL_ADDRESS][DOMAIN_NAME]" at bounding box center [182, 484] width 153 height 13
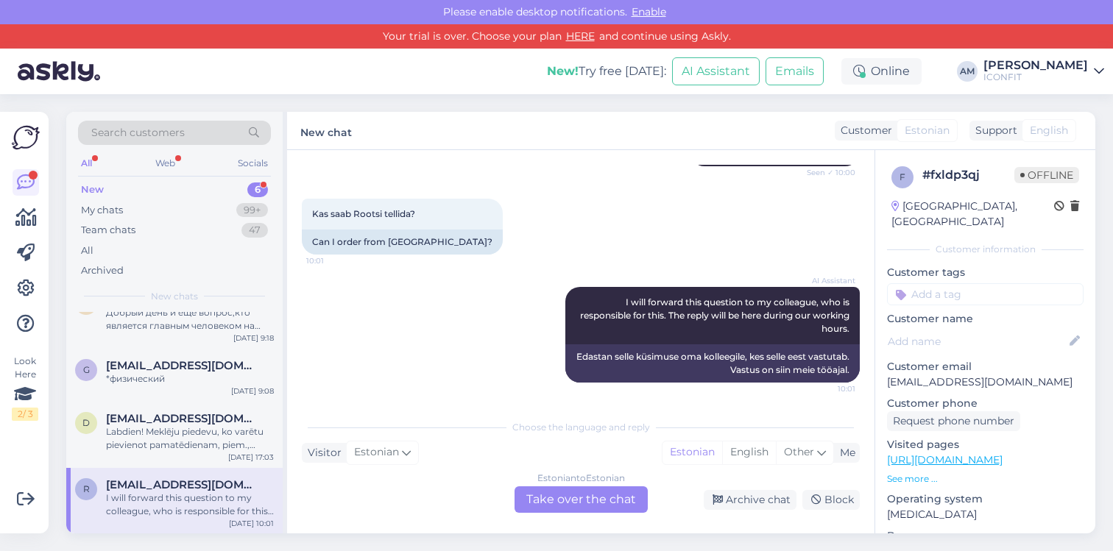
click at [586, 37] on link "HERE" at bounding box center [580, 35] width 38 height 13
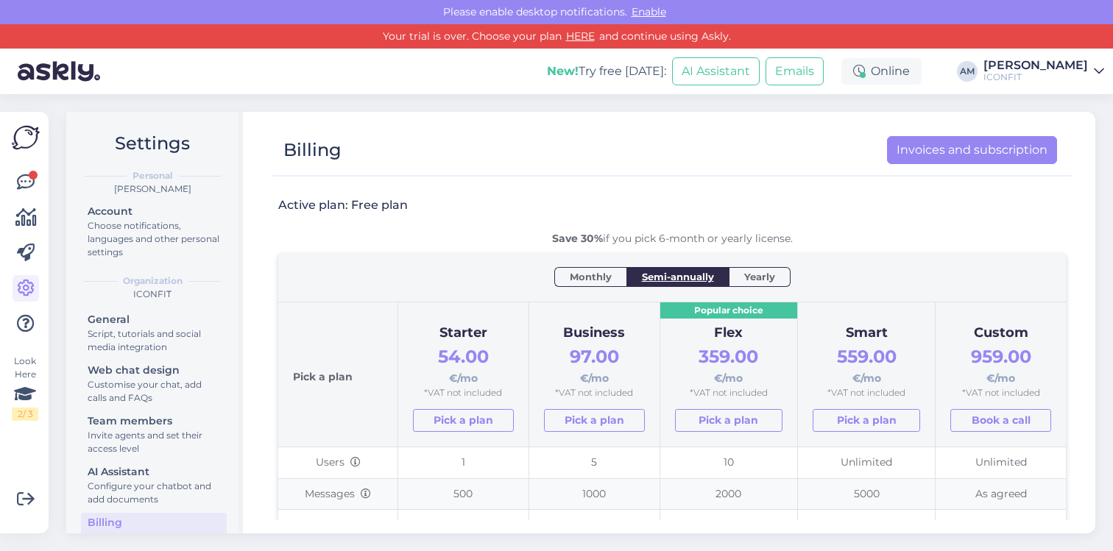
click at [15, 136] on img at bounding box center [26, 138] width 28 height 28
click at [23, 175] on icon at bounding box center [26, 183] width 18 height 18
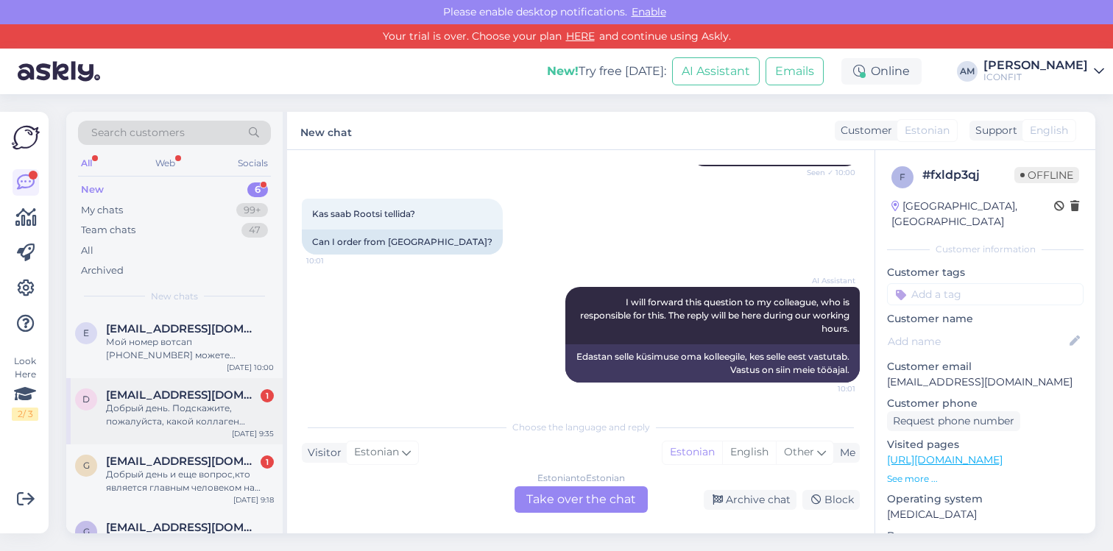
scroll to position [162, 0]
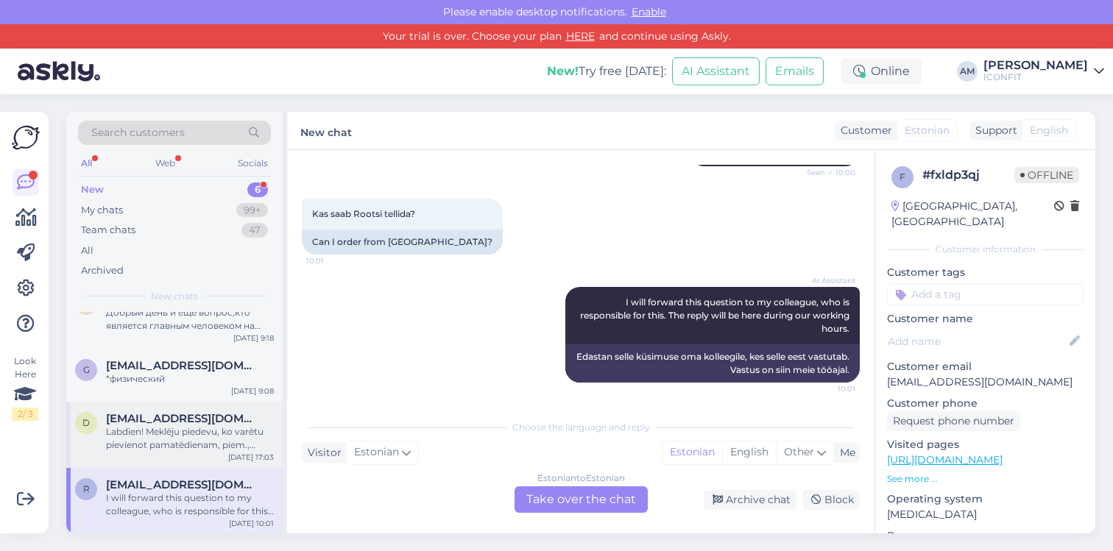
click at [175, 441] on div "Labdien! Meklēju piedevu, ko varētu pievienot pamatēdienam, piem., brokastīs ta…" at bounding box center [190, 438] width 168 height 26
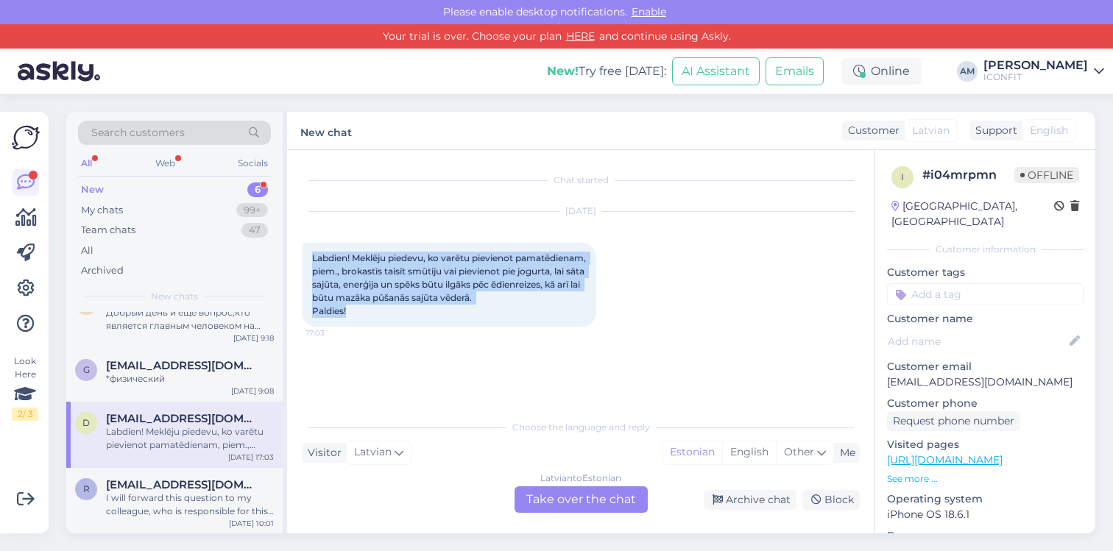
drag, startPoint x: 347, startPoint y: 311, endPoint x: 303, endPoint y: 256, distance: 69.6
click at [303, 256] on div "Labdien! Meklēju piedevu, ko varētu pievienot pamatēdienam, piem., brokastīs ta…" at bounding box center [449, 285] width 294 height 84
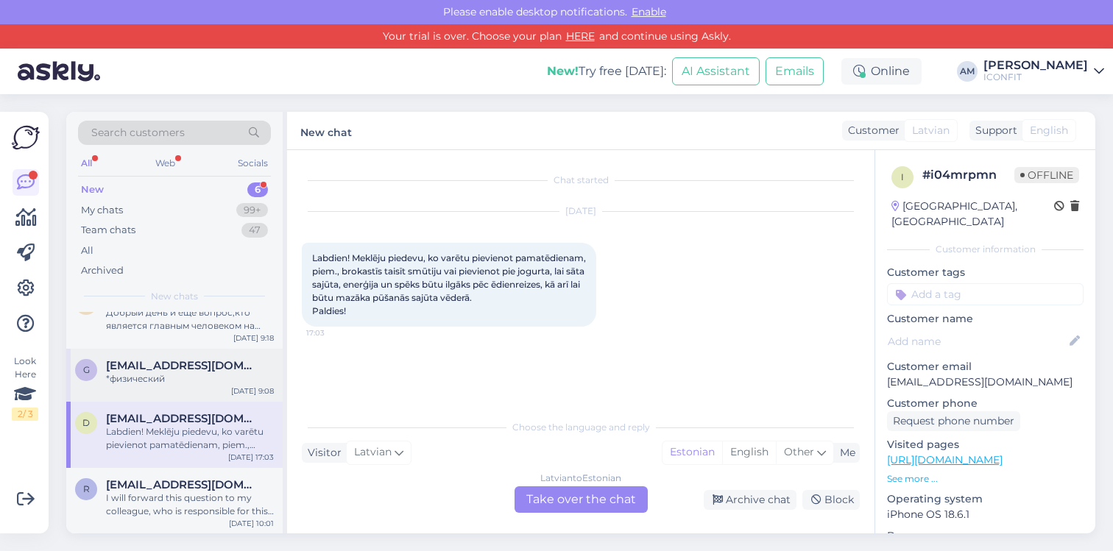
click at [172, 367] on span "[EMAIL_ADDRESS][DOMAIN_NAME]" at bounding box center [182, 365] width 153 height 13
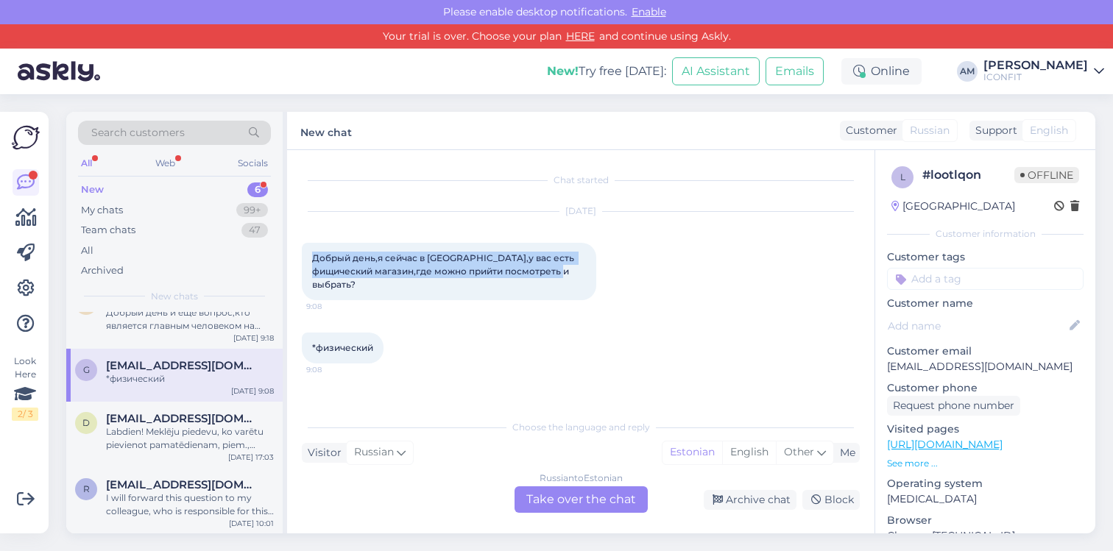
drag, startPoint x: 559, startPoint y: 276, endPoint x: 314, endPoint y: 259, distance: 245.6
click at [314, 259] on div "Добрый день,я сейчас в Таллине,у вас есть фищический магазин,где можно прийти п…" at bounding box center [449, 271] width 294 height 57
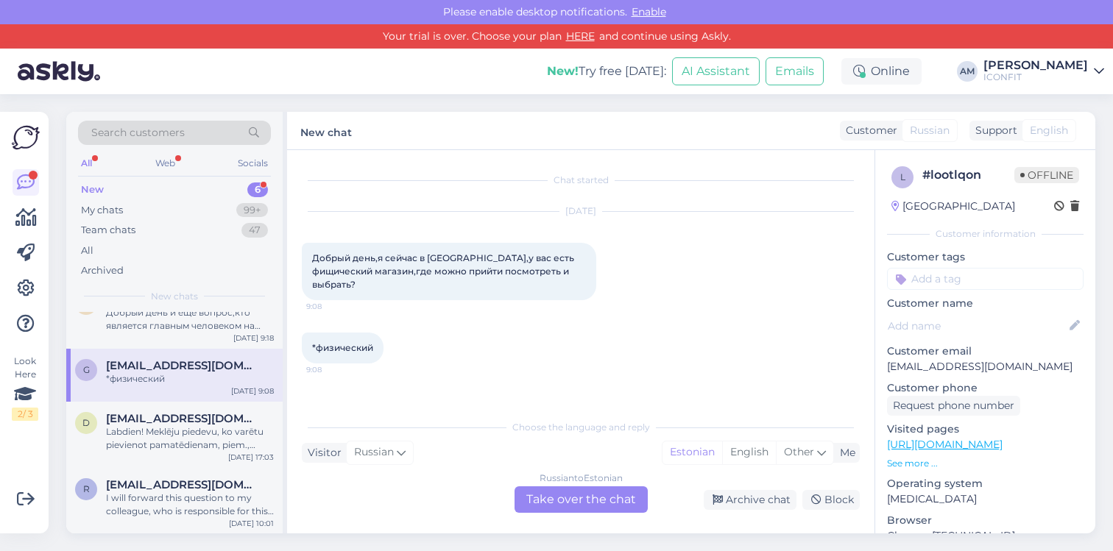
click at [558, 497] on div "Russian to Estonian Take over the chat" at bounding box center [580, 499] width 133 height 26
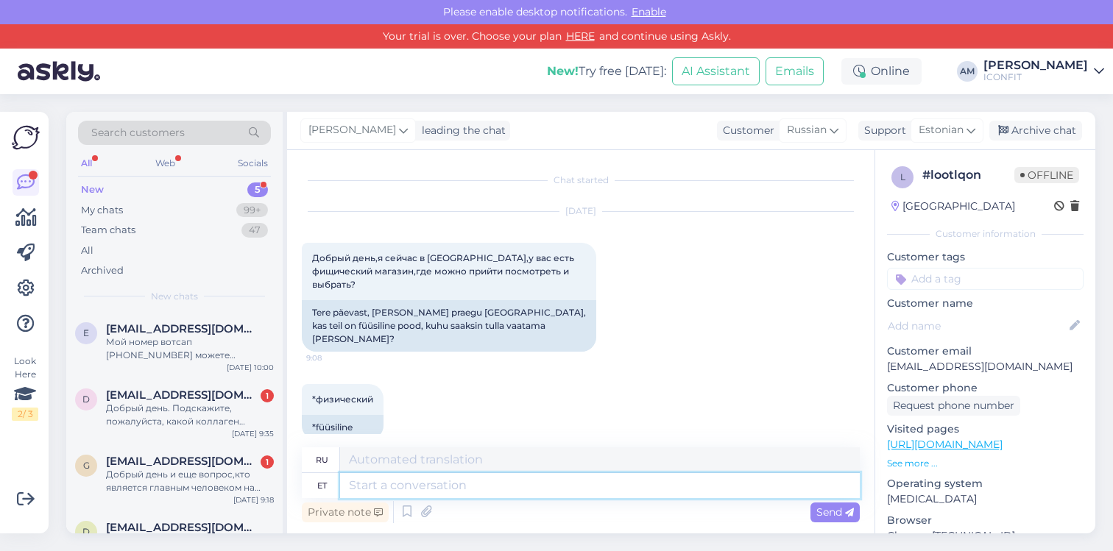
click at [535, 487] on textarea at bounding box center [599, 485] width 519 height 25
type textarea "G"
type textarea "Hello!"
type textarea "Привет!"
type textarea "Hello! Youc"
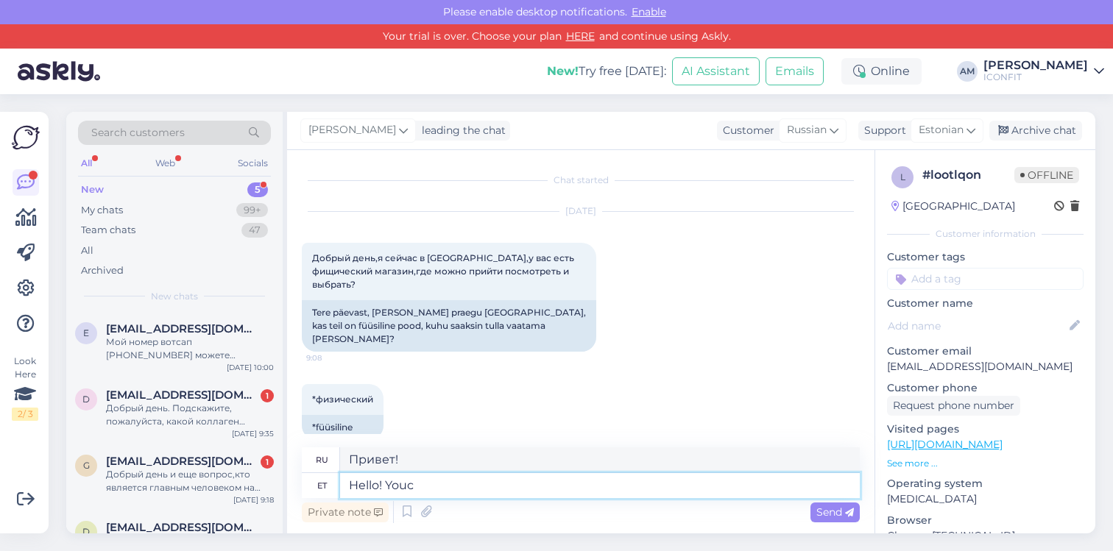
type textarea "Привет! Юка"
type textarea "Hello! You"
type textarea "Привет! Ты"
type textarea "Hello! You can"
type textarea "Привет! Ты можешь"
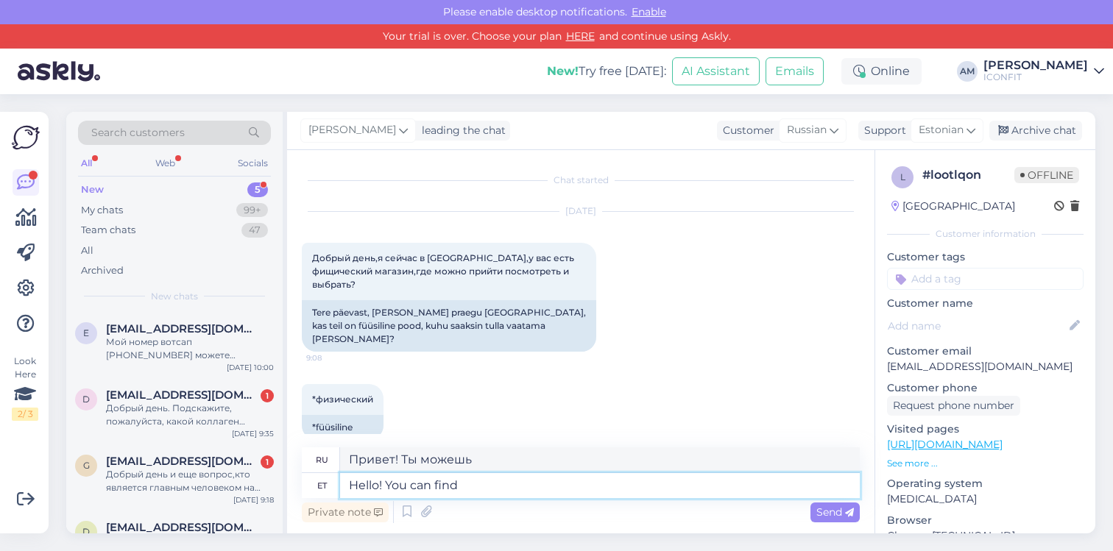
type textarea "Hello! You can find"
type textarea "Привет! Вы можете найти"
type textarea "Hello! You can find our p"
type textarea "Привет! Вы можете найти наш"
type textarea "Hello! You can find our products a"
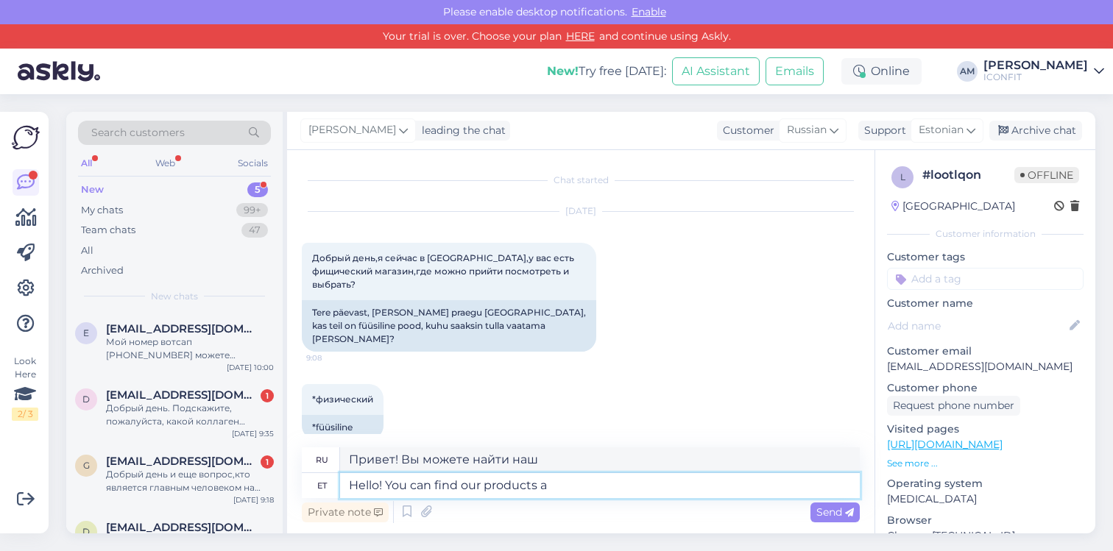
type textarea "Здравствуйте! Вы можете найти нашу продукцию"
type textarea "Hello! You can find our products atr"
type textarea "Здравствуйте! Вы можете найти нашу продукцию здесь:"
type textarea "Hello! You can find our products at retail"
type textarea "Здравствуйте! Вы можете найти нашу продукцию в рознице."
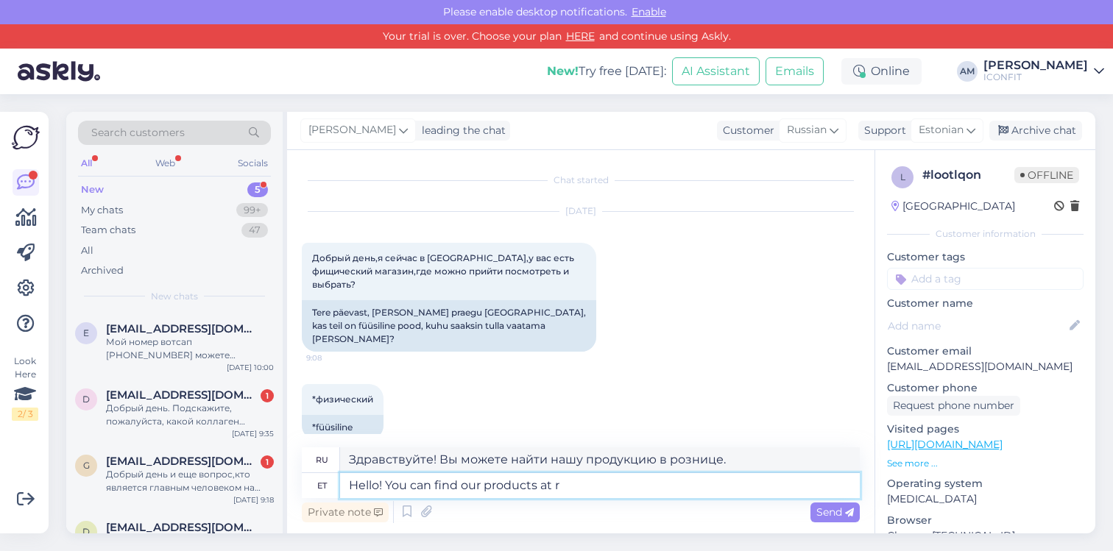
type textarea "Hello! You can find our products at"
type textarea "Здравствуйте! Вы можете найти нашу продукцию здесь:"
type textarea "Hello! You can find our products at our re"
type textarea "Здравствуйте! Вы можете найти нашу продукцию на нашем сайте"
type textarea "Hello! You can find our products at our reseller"
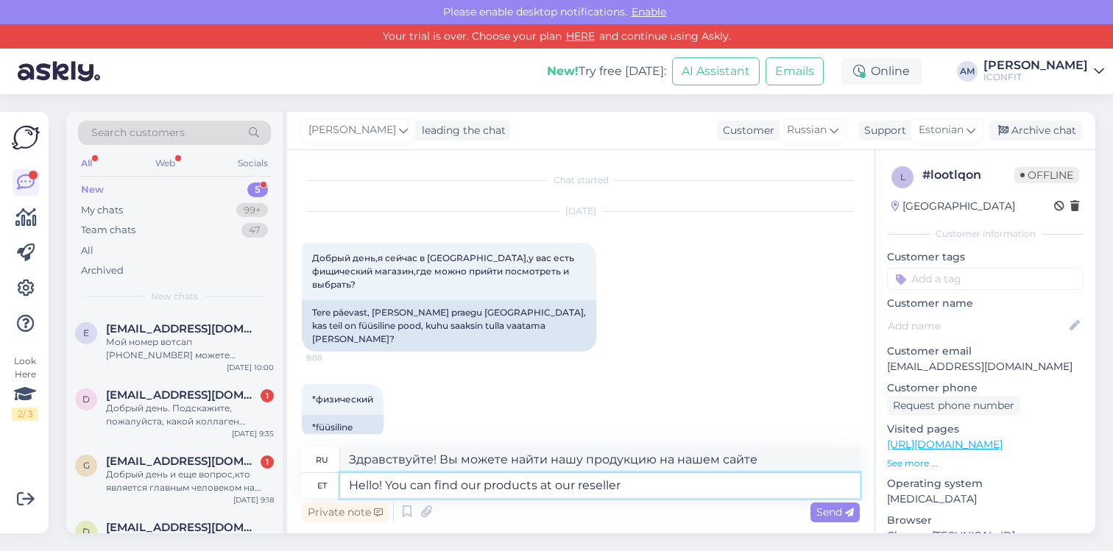
type textarea "Здравствуйте! Вы можете найти нашу продукцию у нашего дилера."
type textarea "Hello! You can find our products at our reseller locations, L"
type textarea "Здравствуйте! Вы можете найти нашу продукцию у наших дилеров."
type textarea "Hello! You can find our products at our reseller locations, like S"
type textarea "Здравствуйте! Вы можете найти нашу продукцию у наших дилеров, например:"
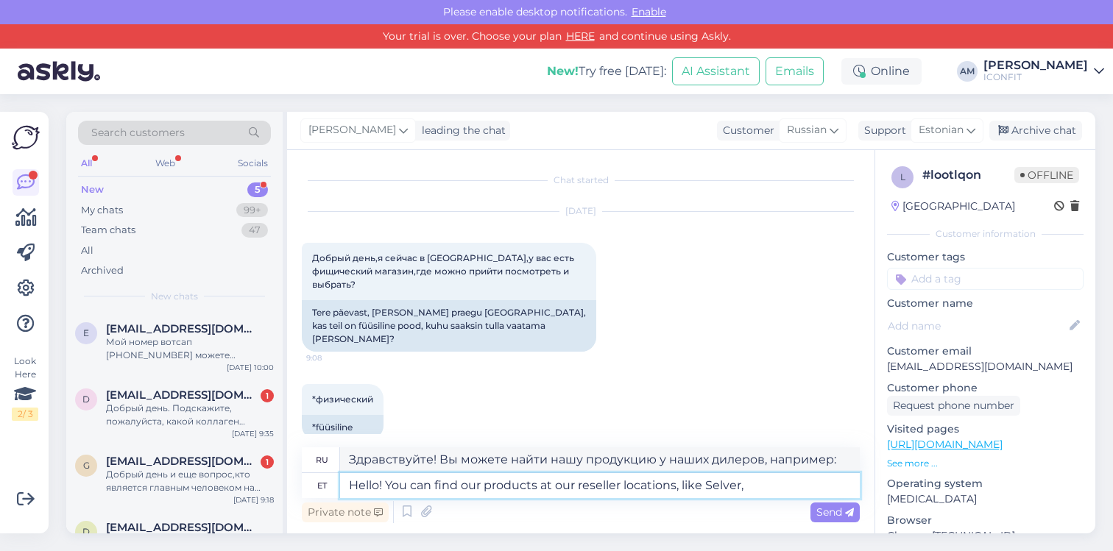
type textarea "Hello! You can find our products at our reseller locations, like Selver,"
type textarea "Здравствуйте! Вы можете найти нашу продукцию у наших дилеров, таких как Selver,"
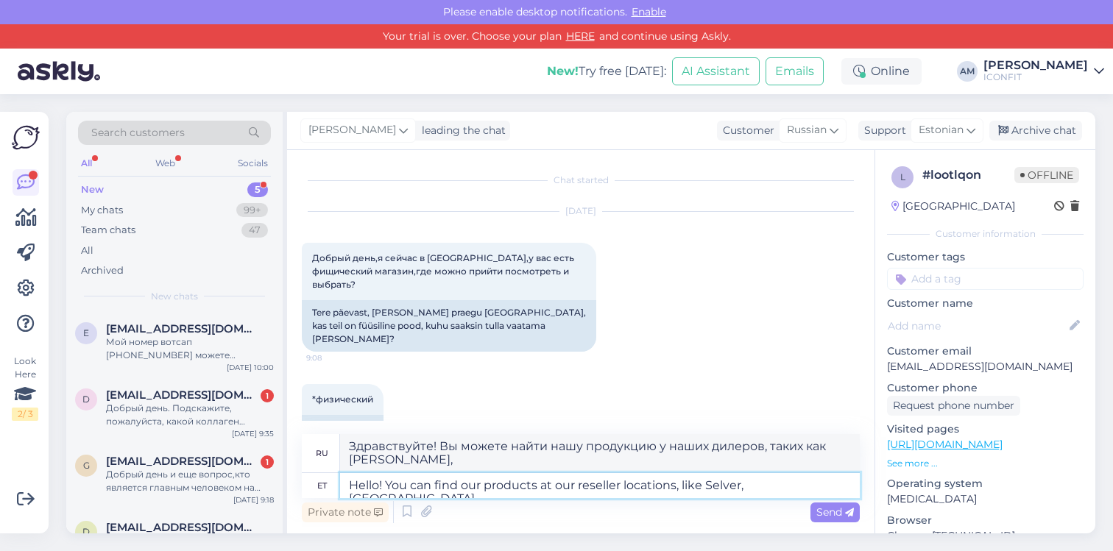
type textarea "Hello! You can find our products at our reseller locations, like Selver, Prisma,"
type textarea "Здравствуйте! Вы можете найти нашу продукцию у наших дилеров, таких как Selver,…"
type textarea "Hello! You can find our products at our reseller locations, like Selver, Prisma…"
type textarea "Здравствуйте! Вы можете найти нашу продукцию у наших дилеров, таких как Selver,…"
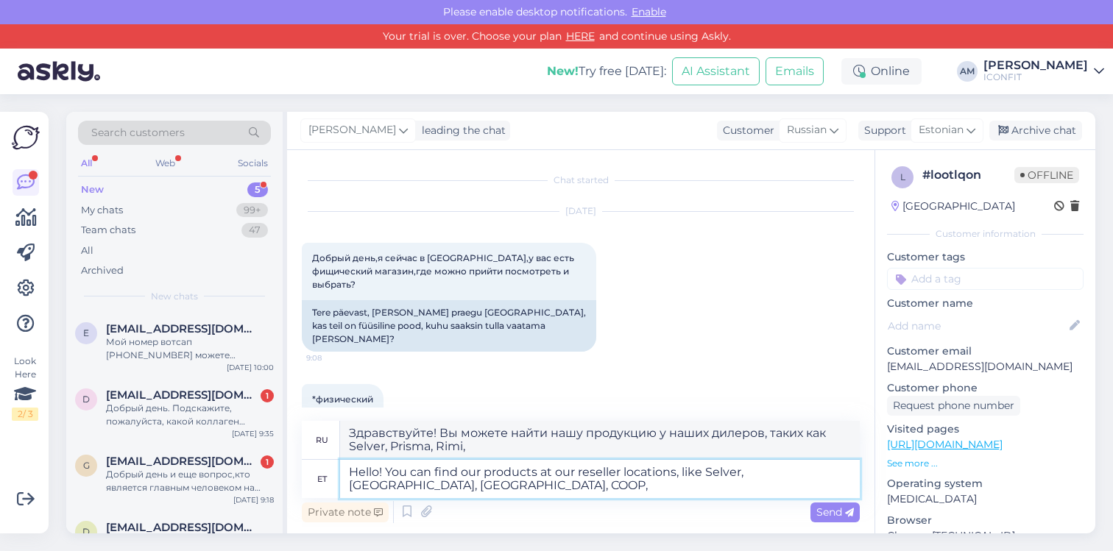
type textarea "Hello! You can find our products at our reseller locations, like Selver, Prisma…"
type textarea "Здравствуйте! Вы можете найти нашу продукцию у наших дилеров, таких как Selver,…"
type textarea "Hello! You can find our products at our reseller locations, like Selver, Prisma…"
type textarea "Здравствуйте! Вы можете найти нашу продукцию у наших дилеров, таких как Selver,…"
type textarea "Hello! You can find our products at our reseller locations, like Selver, Prisma…"
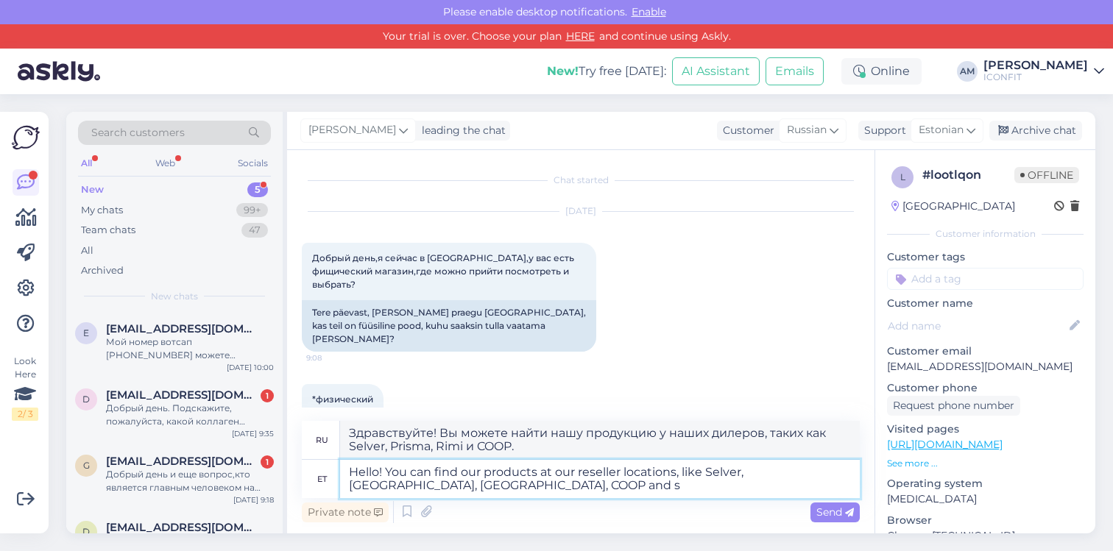
type textarea "Здравствуйте! Вы можете найти нашу продукцию у наших дилеров, таких как Selver,…"
type textarea "Hello! You can find our products at our reseller locations, like Selver, Prisma…"
type textarea "Здравствуйте! Вы можете найти нашу продукцию у наших дилеров, таких как Selver,…"
type textarea "Hello! You can find our products at our reseller locations, like Selver, Prisma…"
type textarea "Здравствуйте! Вы можете найти нашу продукцию у наших дилеров, таких как Selver,…"
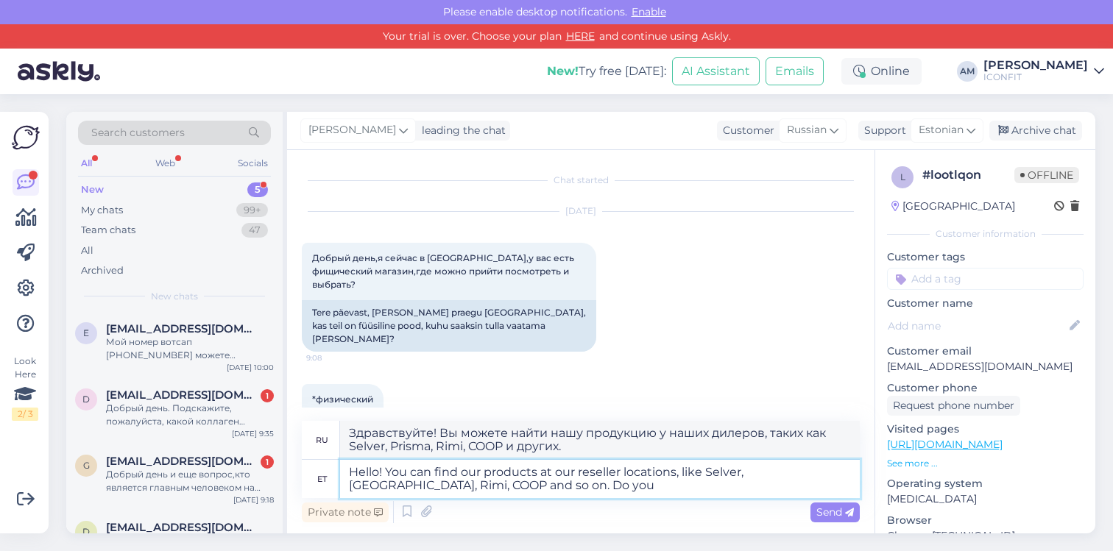
type textarea "Hello! You can find our products at our reseller locations, like Selver, Prisma…"
type textarea "Здравствуйте! Вы можете найти нашу продукцию у наших дилеров, таких как Selver,…"
type textarea "Hello! You can find our products at our reseller locations, like Selver, Prisma…"
type textarea "Здравствуйте! Вы можете найти нашу продукцию у наших дилеров, таких как Selver,…"
type textarea "Hello! You can find our products at our reseller locations, like Selver, Prisma…"
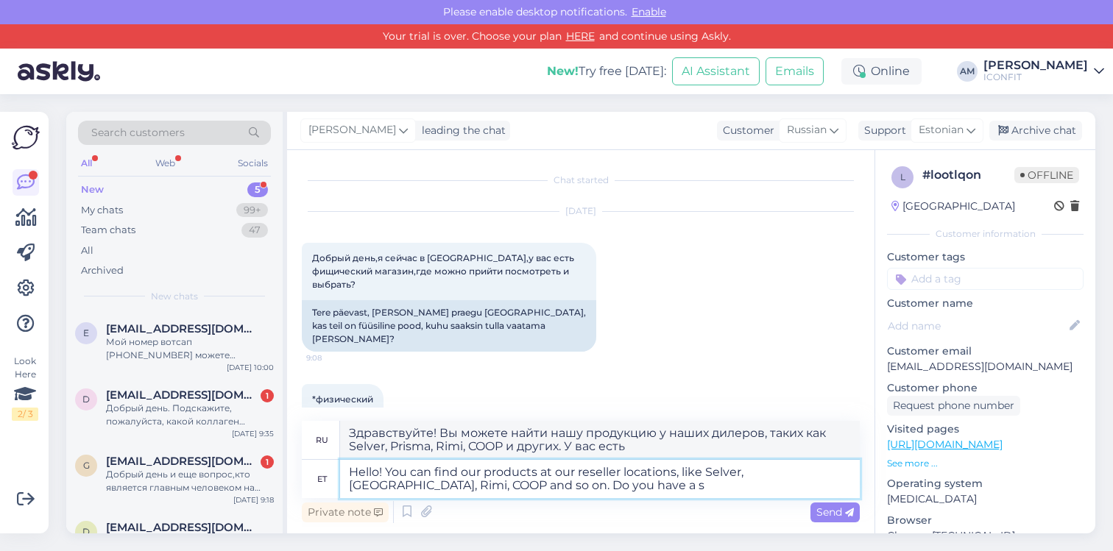
type textarea "Здравствуйте! Вы можете найти нашу продукцию у наших дилеров, таких как Selver,…"
type textarea "Hello! You can find our products at our reseller locations, like Selver, Prisma…"
type textarea "Здравствуйте! Вы можете найти нашу продукцию у наших дилеров, таких как Selver,…"
type textarea "Hello! You can find our products at our reseller locations, like Selver, Prisma…"
type textarea "Здравствуйте! Вы можете найти нашу продукцию у наших дилеров, таких как Selver,…"
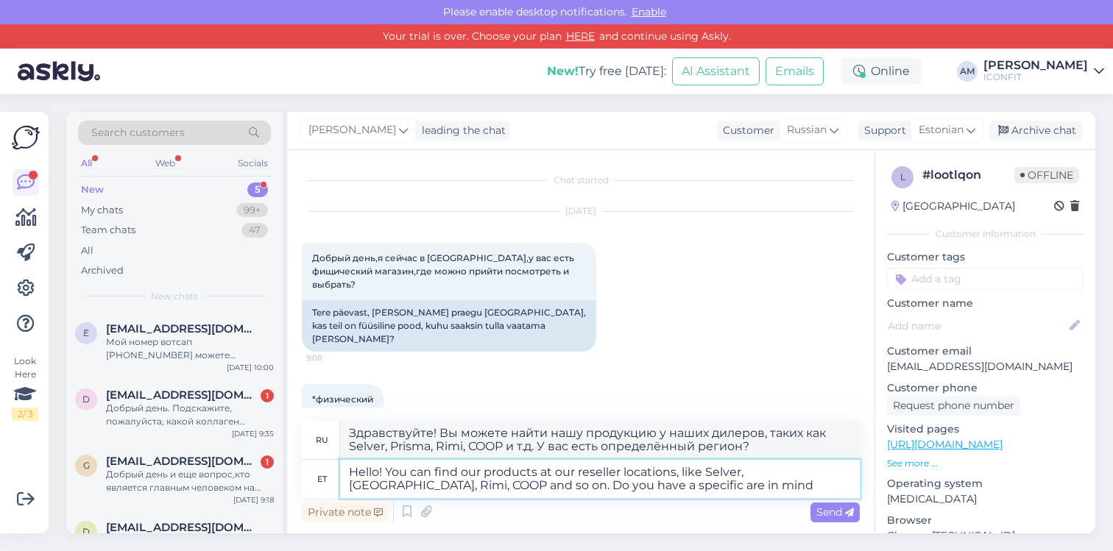
type textarea "Hello! You can find our products at our reseller locations, like Selver, Prisma…"
type textarea "Здравствуйте! Вы можете найти нашу продукцию у наших дилеров, таких как Selver,…"
click at [601, 488] on textarea "Hello! You can find our products at our reseller locations, like Selver, Prisma…" at bounding box center [599, 479] width 519 height 38
type textarea "Hello! You can find our products at our reseller locations, like Selver, Prisma…"
click at [834, 512] on span "Send" at bounding box center [835, 511] width 38 height 13
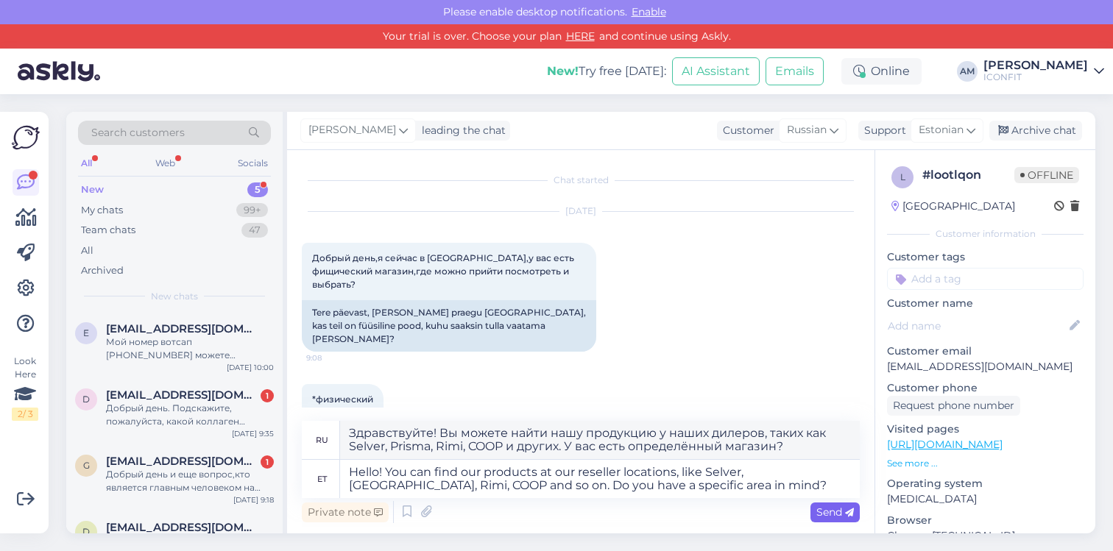
type textarea "Здравствуйте! Вы можете найти нашу продукцию у наших дилеров, таких как Selver,…"
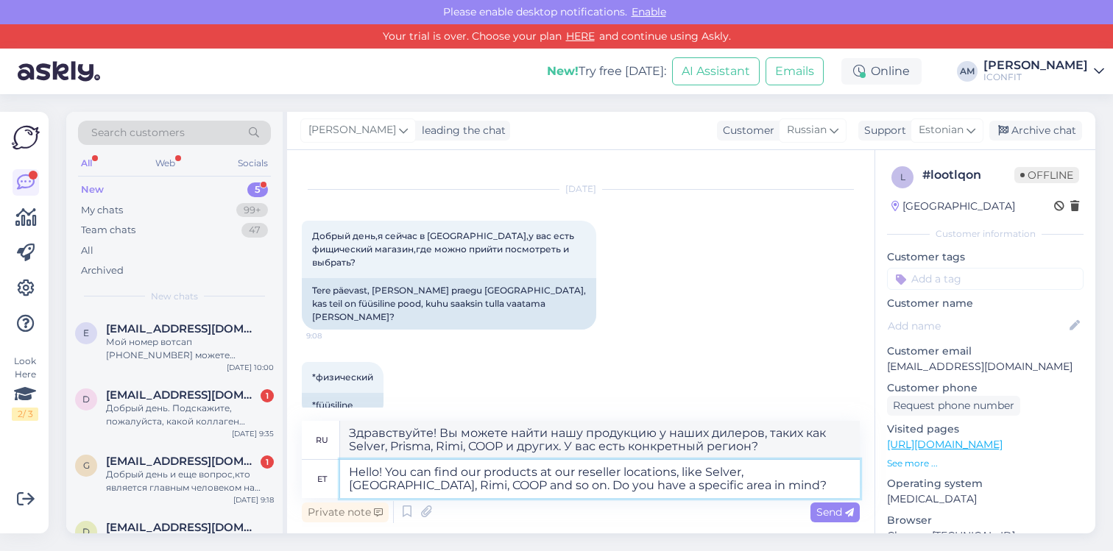
drag, startPoint x: 681, startPoint y: 491, endPoint x: 380, endPoint y: 427, distance: 307.5
click at [380, 427] on div "ru Здравствуйте! Вы можете найти нашу продукцию у наших дилеров, таких как Selv…" at bounding box center [581, 459] width 558 height 77
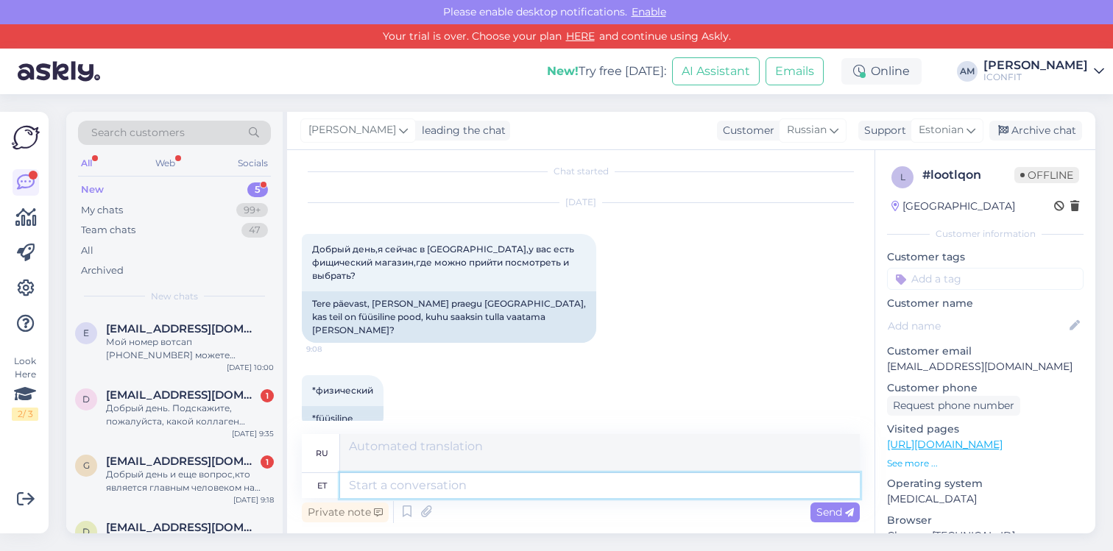
scroll to position [0, 0]
